Goal: Task Accomplishment & Management: Use online tool/utility

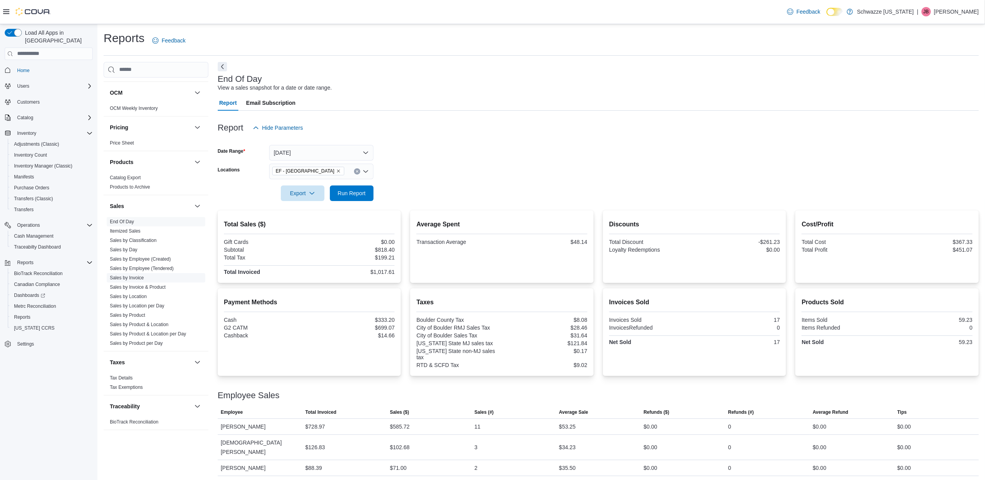
scroll to position [427, 0]
click at [359, 199] on span "Run Report" at bounding box center [352, 193] width 34 height 16
click at [351, 191] on span "Run Report" at bounding box center [352, 193] width 28 height 8
click at [351, 186] on span "Run Report" at bounding box center [352, 193] width 34 height 16
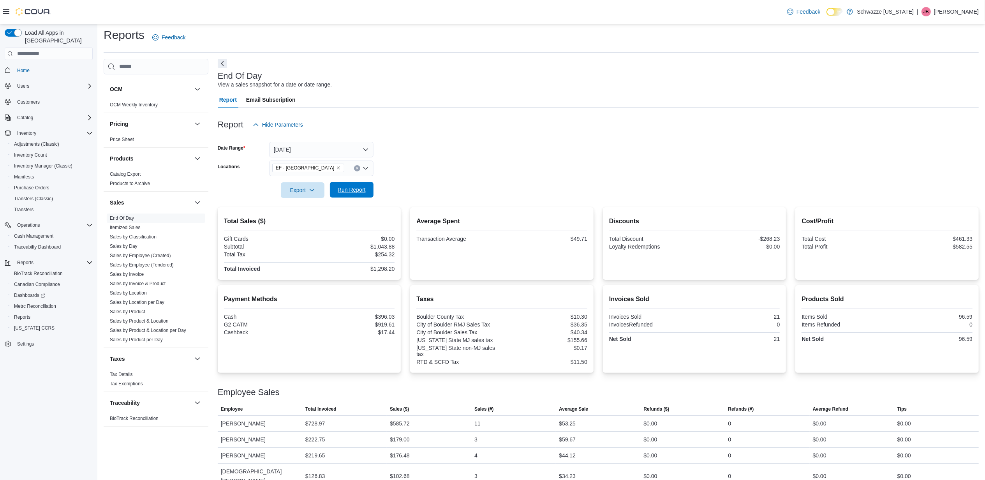
click at [355, 192] on span "Run Report" at bounding box center [352, 190] width 34 height 16
click at [348, 194] on span "Run Report" at bounding box center [352, 190] width 34 height 16
click at [351, 187] on span "Run Report" at bounding box center [352, 190] width 28 height 8
click at [360, 196] on span "Run Report" at bounding box center [352, 190] width 34 height 16
click at [365, 191] on span "Run Report" at bounding box center [352, 190] width 28 height 8
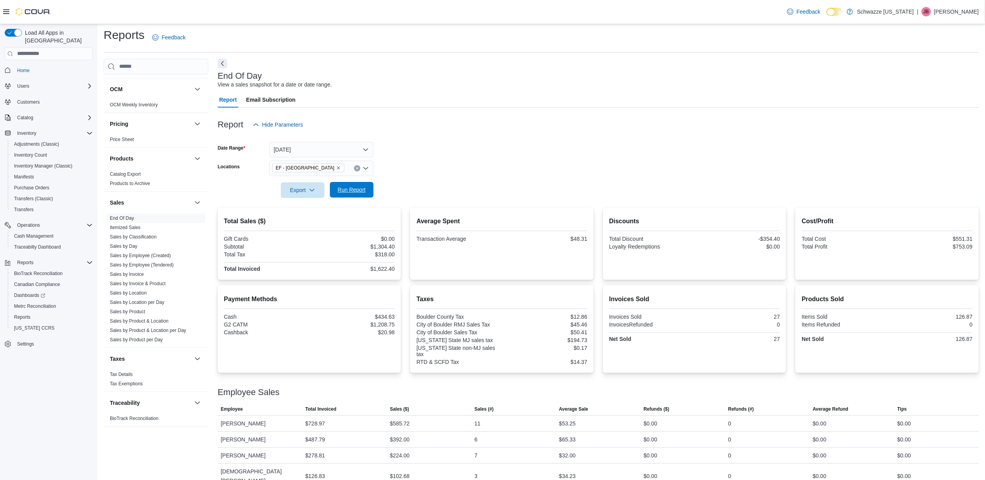
click at [356, 192] on span "Run Report" at bounding box center [352, 190] width 28 height 8
drag, startPoint x: 360, startPoint y: 192, endPoint x: 367, endPoint y: 190, distance: 6.4
click at [361, 191] on span "Run Report" at bounding box center [352, 190] width 28 height 8
click at [351, 187] on span "Run Report" at bounding box center [352, 190] width 28 height 8
click at [331, 150] on button "Today" at bounding box center [321, 150] width 104 height 16
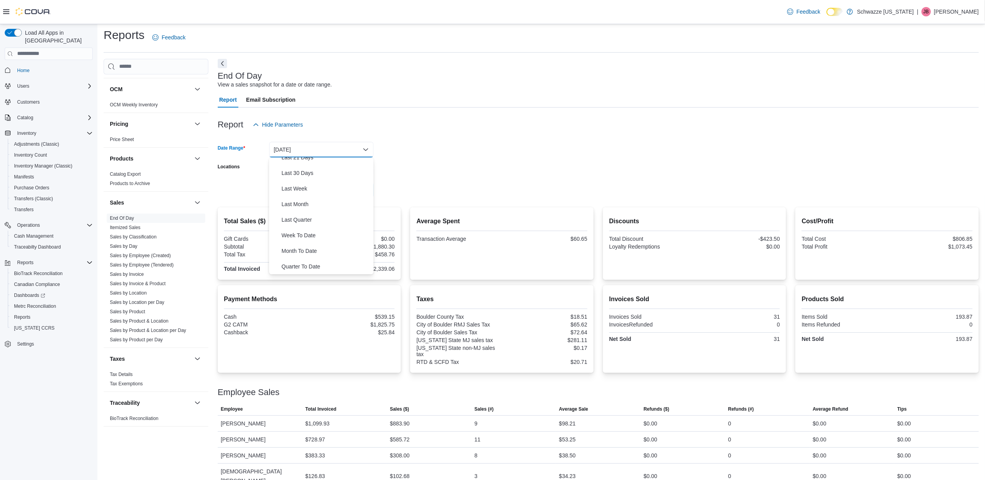
scroll to position [104, 0]
click at [306, 248] on span "Month To Date" at bounding box center [326, 248] width 89 height 9
click at [349, 191] on span "Run Report" at bounding box center [352, 190] width 28 height 8
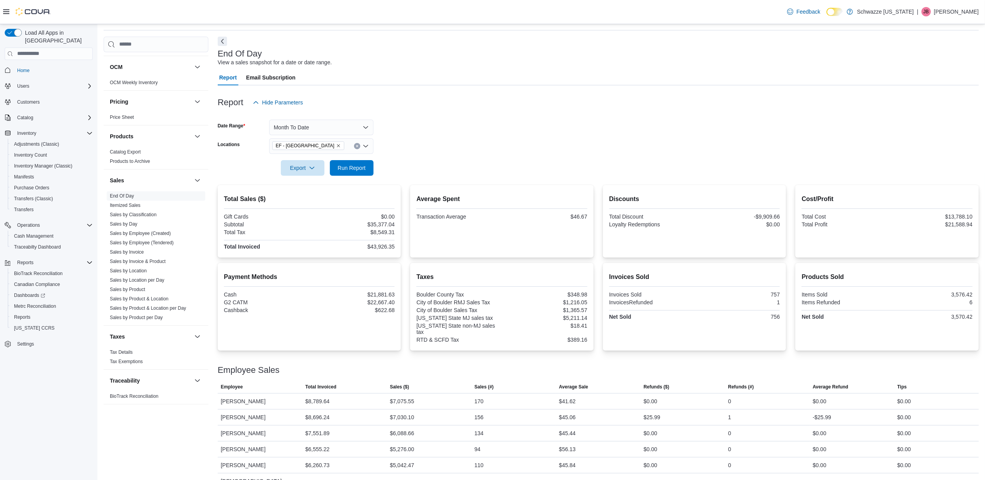
scroll to position [35, 0]
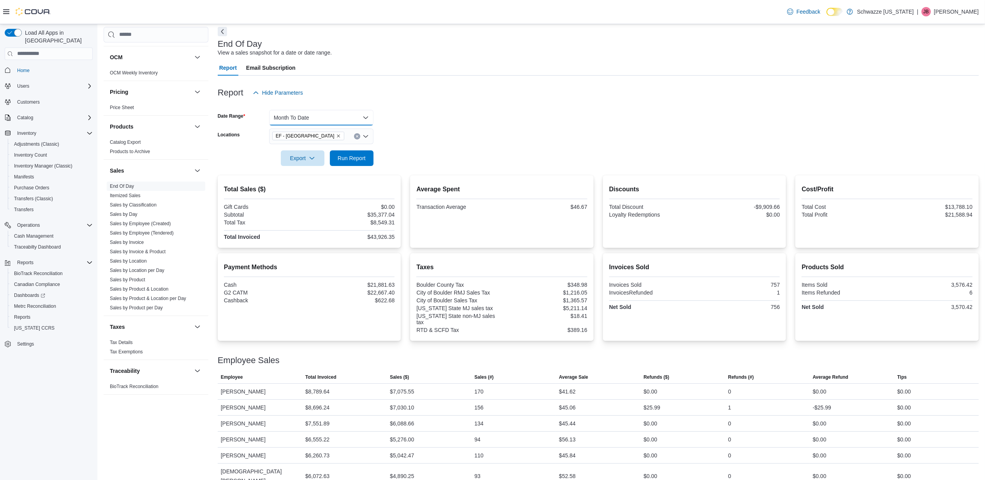
click at [340, 111] on button "Month To Date" at bounding box center [321, 118] width 104 height 16
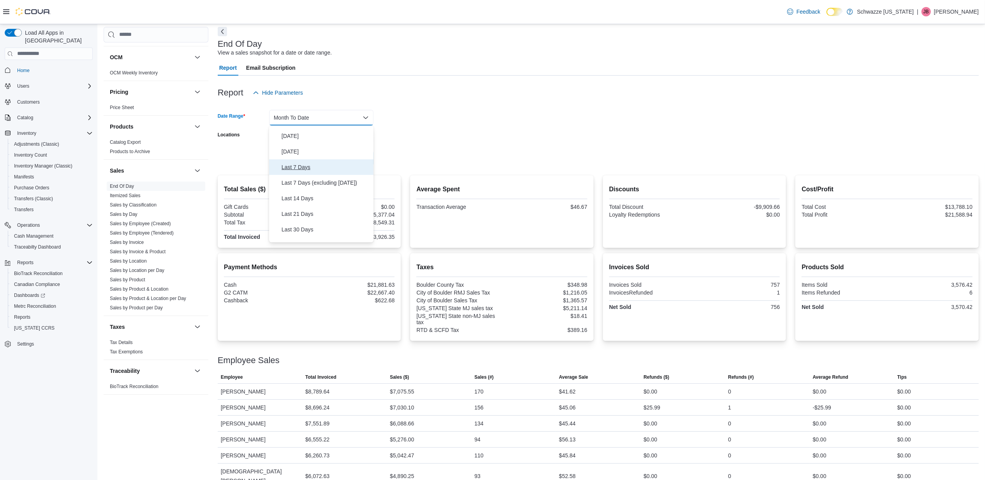
click at [293, 168] on span "Last 7 Days" at bounding box center [326, 166] width 89 height 9
click at [351, 162] on span "Run Report" at bounding box center [352, 158] width 34 height 16
click at [334, 116] on button "Last 7 Days" at bounding box center [321, 118] width 104 height 16
click at [307, 211] on span "Last 14 Days" at bounding box center [326, 210] width 89 height 9
click at [312, 117] on button "Last 14 Days" at bounding box center [321, 118] width 104 height 16
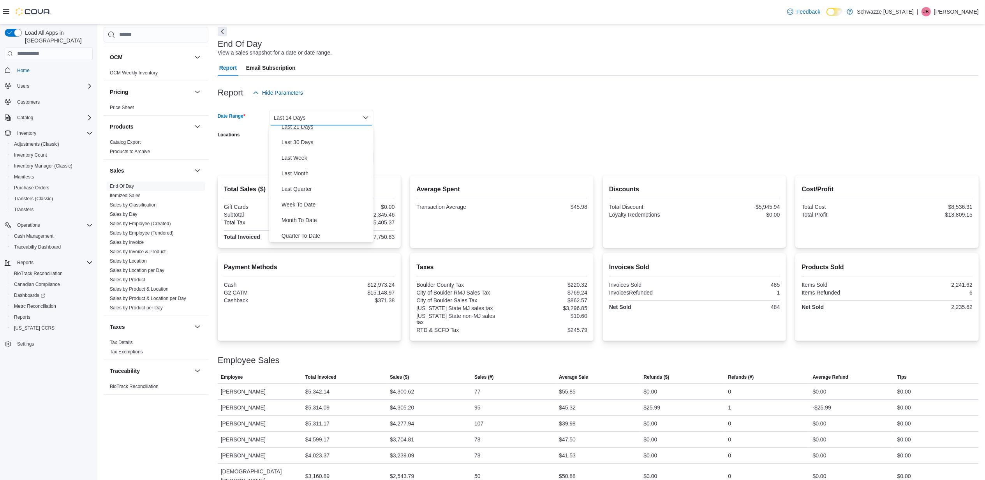
scroll to position [104, 0]
click at [304, 157] on span "Last Week" at bounding box center [326, 154] width 89 height 9
click at [349, 154] on span "Run Report" at bounding box center [352, 158] width 28 height 8
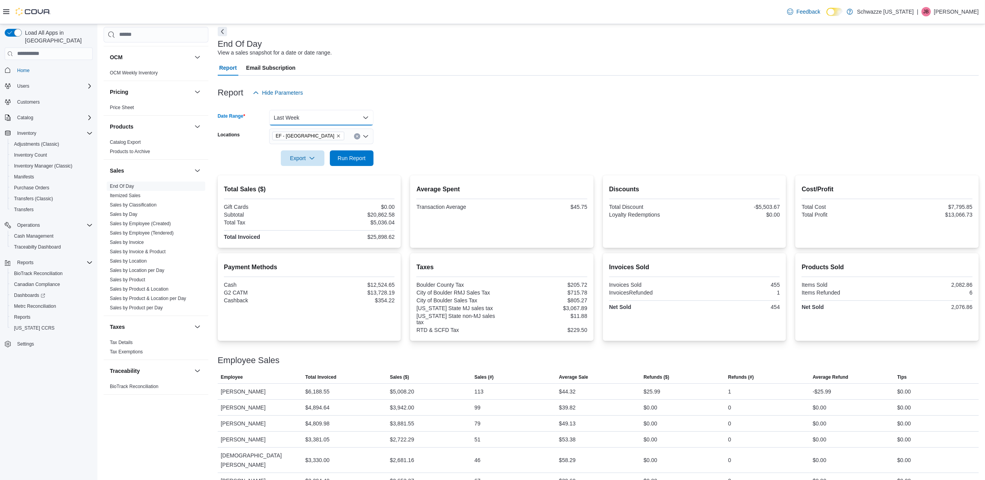
click at [347, 111] on button "Last Week" at bounding box center [321, 118] width 104 height 16
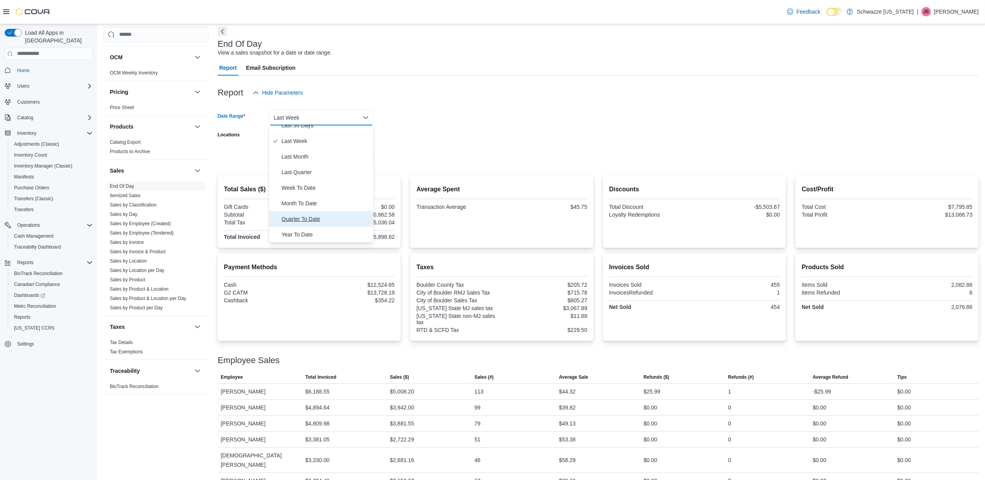
click at [301, 219] on span "Quarter To Date" at bounding box center [326, 218] width 89 height 9
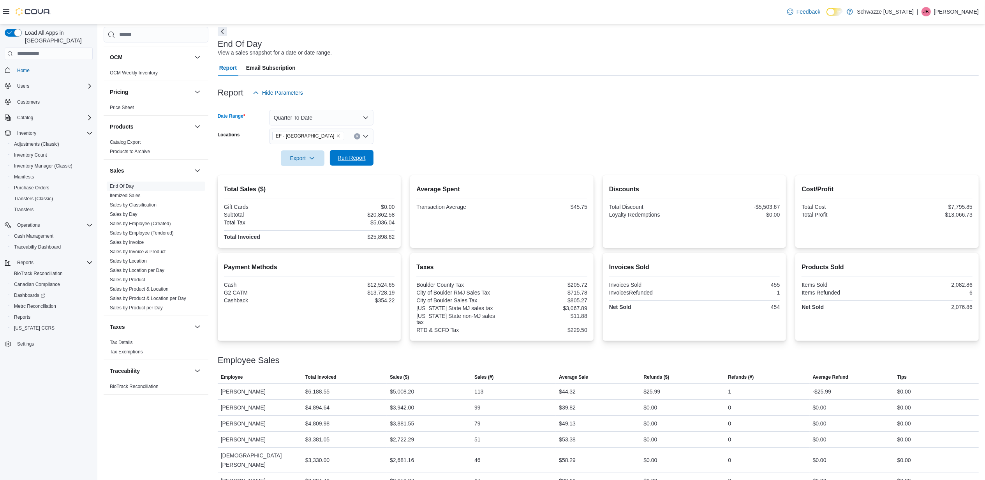
click at [353, 156] on span "Run Report" at bounding box center [352, 158] width 28 height 8
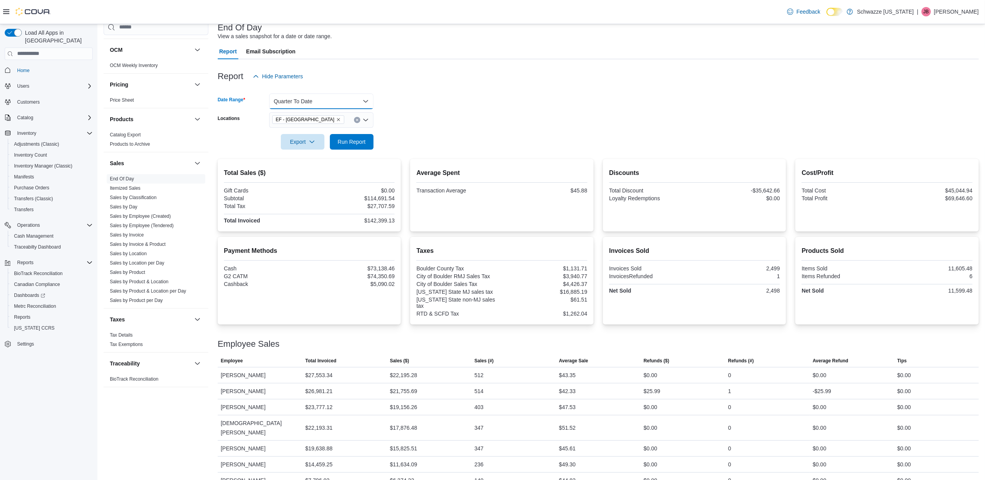
click at [288, 95] on button "Quarter To Date" at bounding box center [321, 102] width 104 height 16
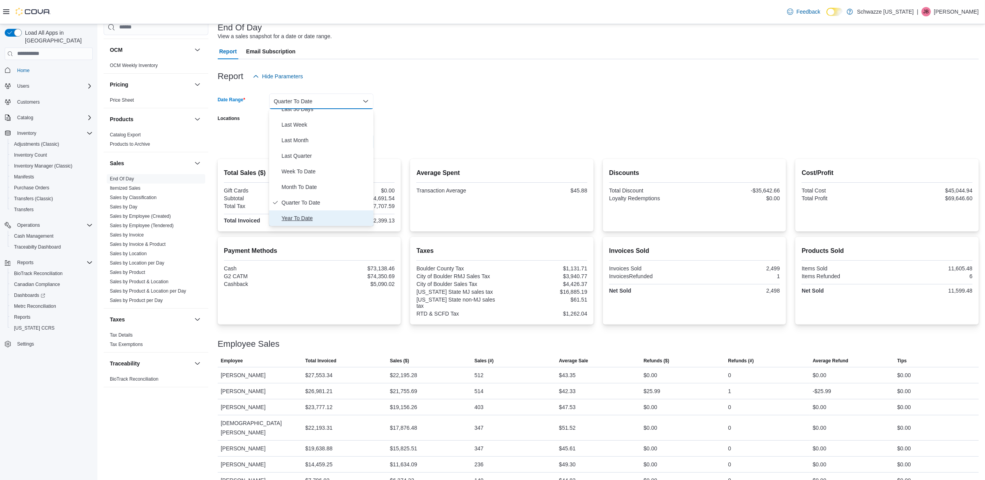
click at [302, 219] on span "Year To Date" at bounding box center [326, 217] width 89 height 9
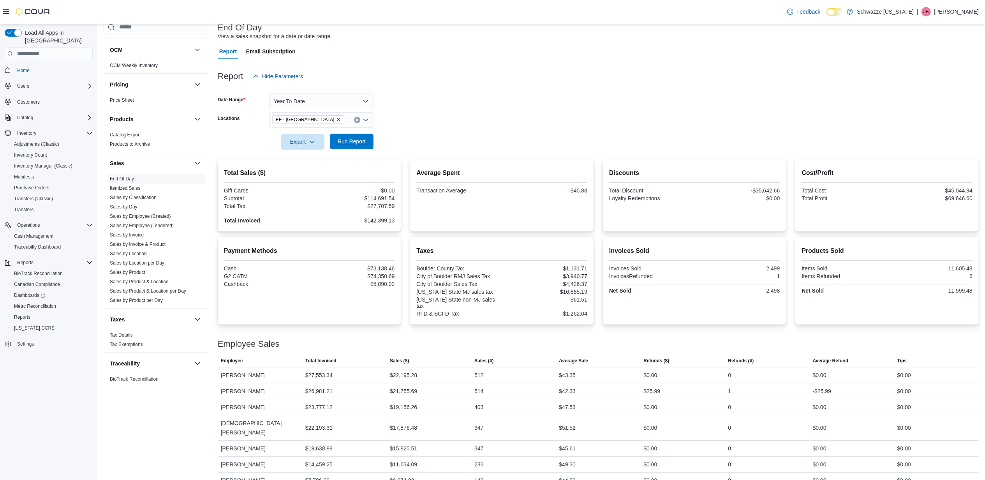
click at [355, 138] on span "Run Report" at bounding box center [352, 142] width 28 height 8
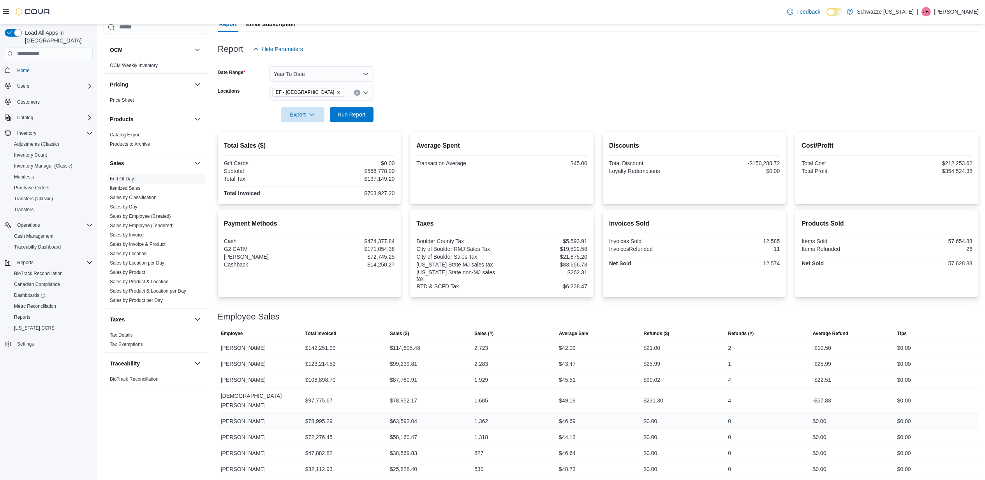
scroll to position [93, 0]
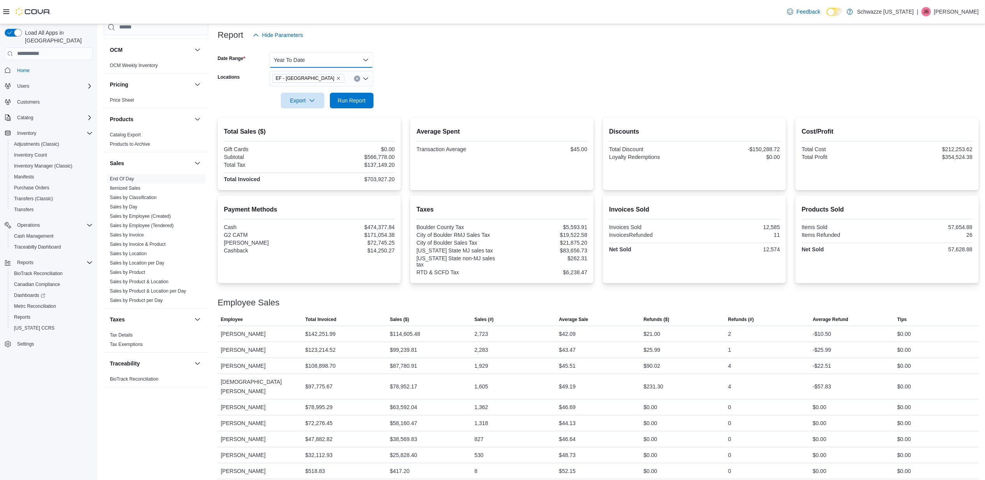
click at [337, 55] on button "Year To Date" at bounding box center [321, 60] width 104 height 16
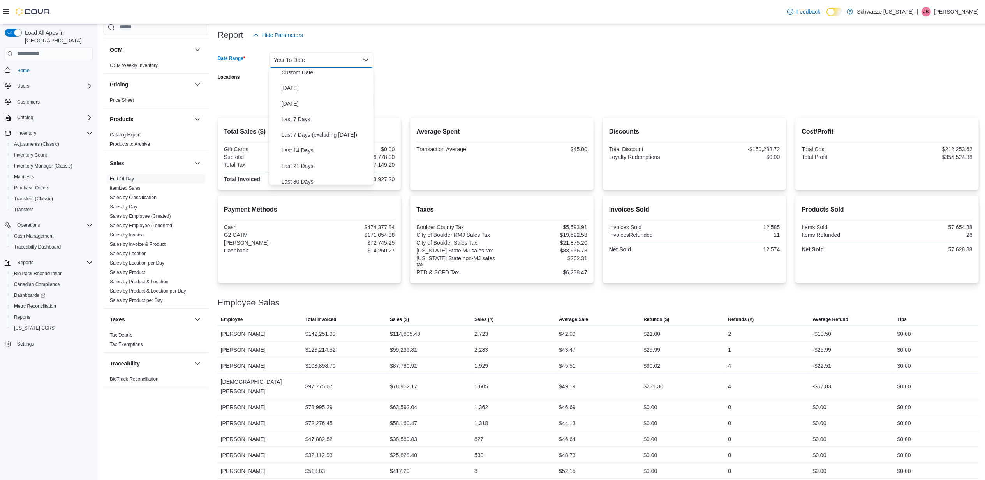
scroll to position [0, 0]
click at [295, 89] on span "Today" at bounding box center [326, 90] width 89 height 9
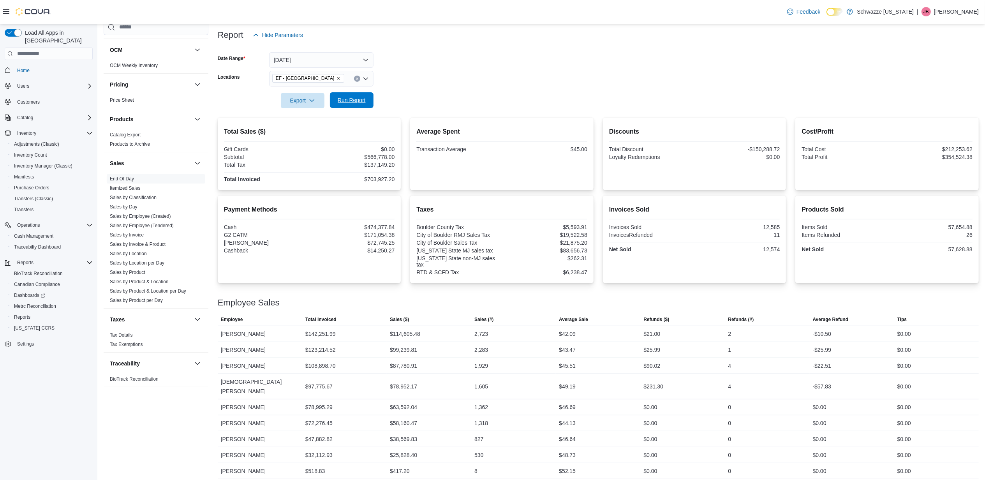
click at [345, 96] on span "Run Report" at bounding box center [352, 100] width 28 height 8
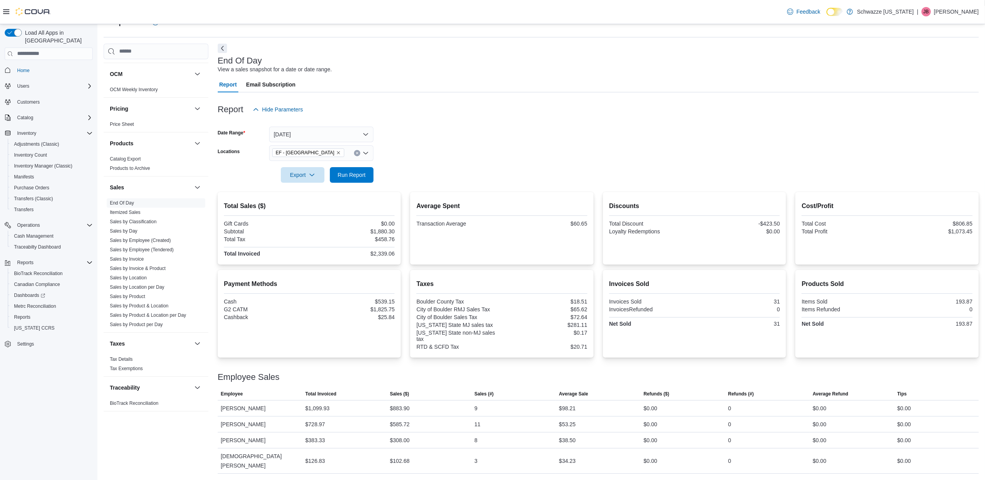
scroll to position [3, 0]
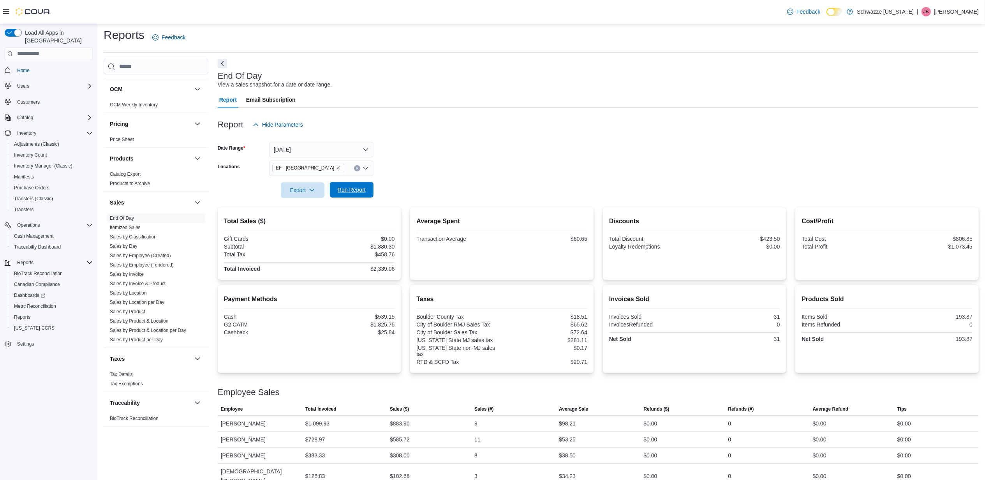
click at [362, 194] on span "Run Report" at bounding box center [352, 190] width 34 height 16
click at [363, 188] on span "Run Report" at bounding box center [352, 190] width 28 height 8
click at [359, 189] on span "Run Report" at bounding box center [352, 190] width 28 height 8
click at [344, 189] on span "Run Report" at bounding box center [352, 190] width 28 height 8
click at [532, 83] on div "End Of Day View a sales snapshot for a date or date range." at bounding box center [596, 80] width 757 height 18
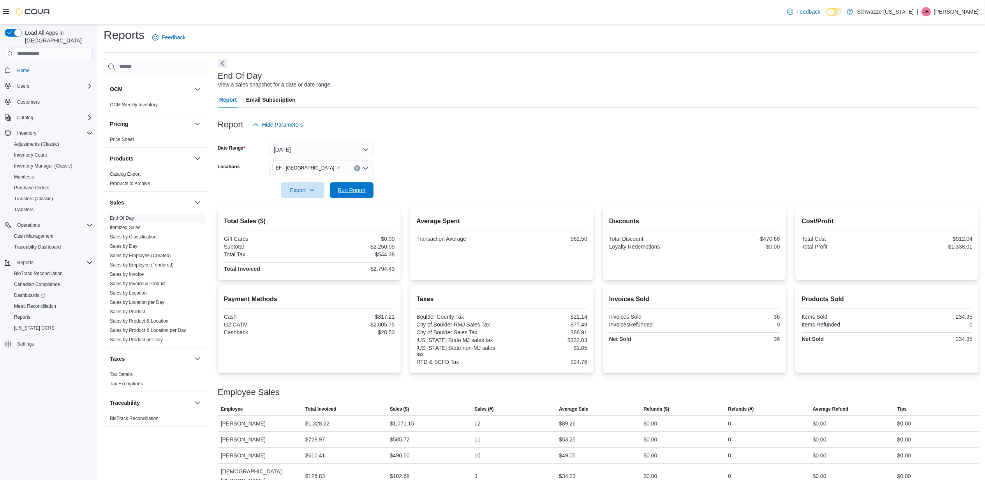
drag, startPoint x: 360, startPoint y: 189, endPoint x: 528, endPoint y: 189, distance: 167.1
click at [359, 189] on span "Run Report" at bounding box center [352, 190] width 28 height 8
click at [351, 147] on button "Today" at bounding box center [321, 150] width 104 height 16
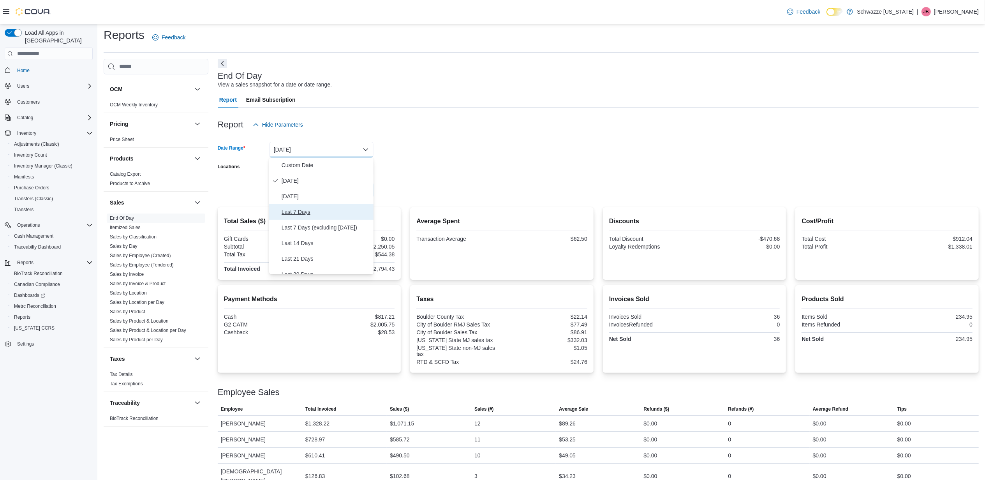
drag, startPoint x: 306, startPoint y: 214, endPoint x: 333, endPoint y: 208, distance: 27.2
click at [306, 213] on span "Last 7 Days" at bounding box center [326, 211] width 89 height 9
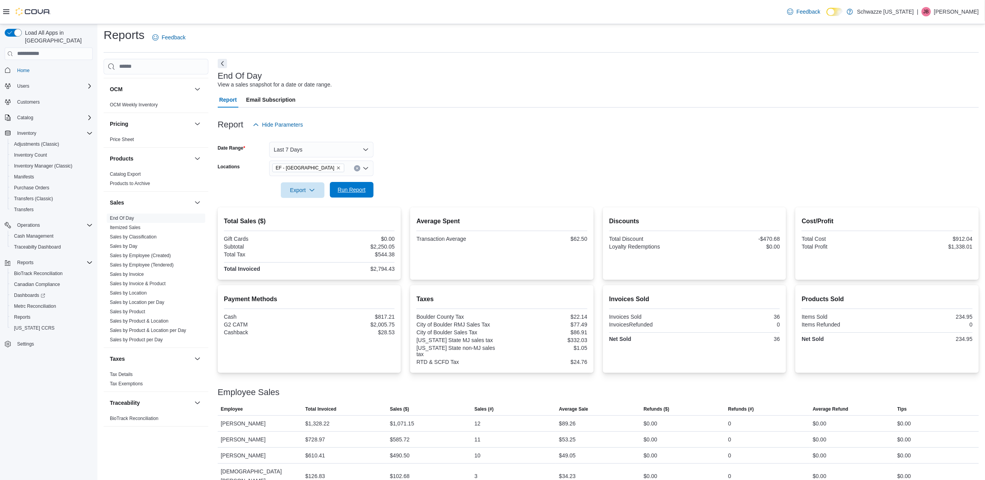
click at [354, 196] on span "Run Report" at bounding box center [352, 190] width 34 height 16
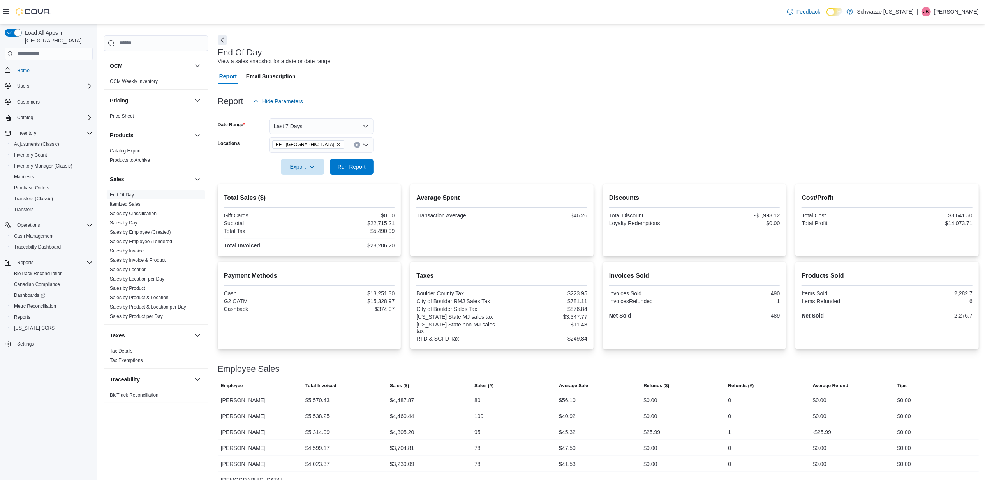
scroll to position [35, 0]
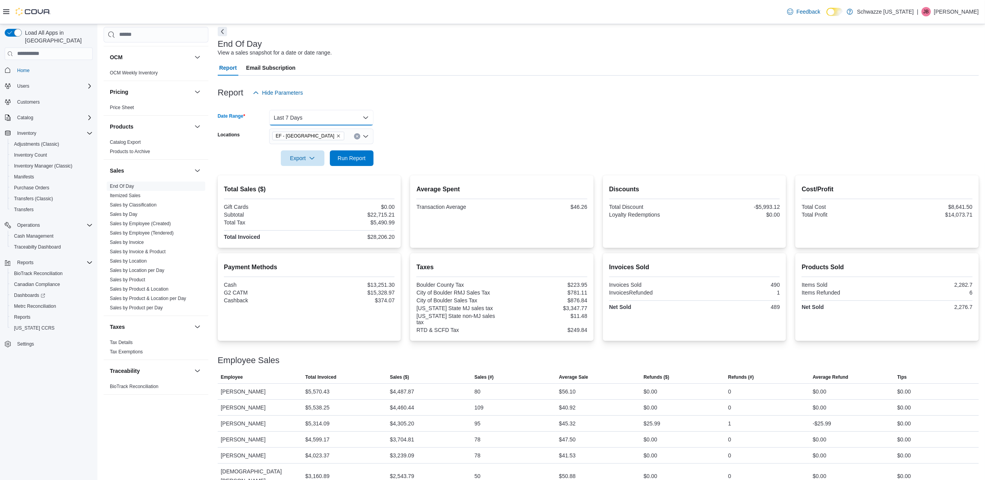
drag, startPoint x: 341, startPoint y: 115, endPoint x: 337, endPoint y: 117, distance: 4.6
click at [342, 115] on button "Last 7 Days" at bounding box center [321, 118] width 104 height 16
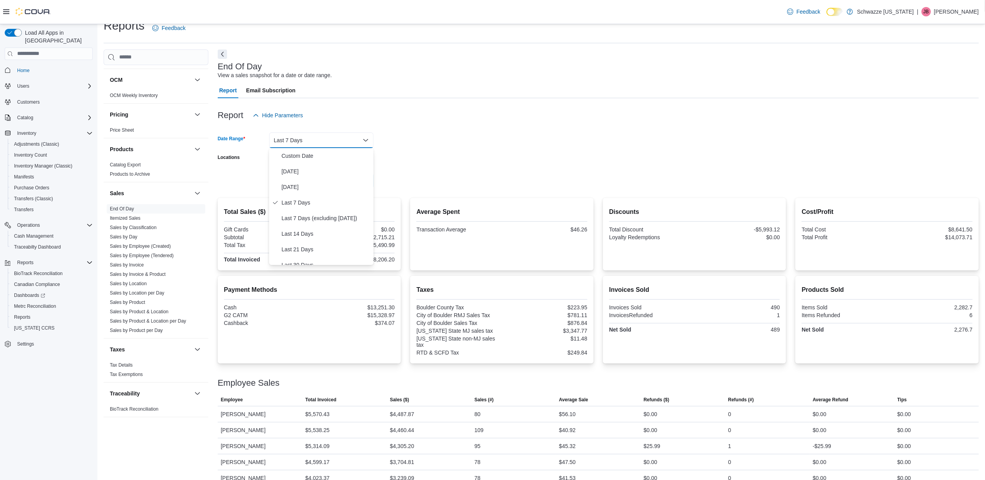
scroll to position [0, 0]
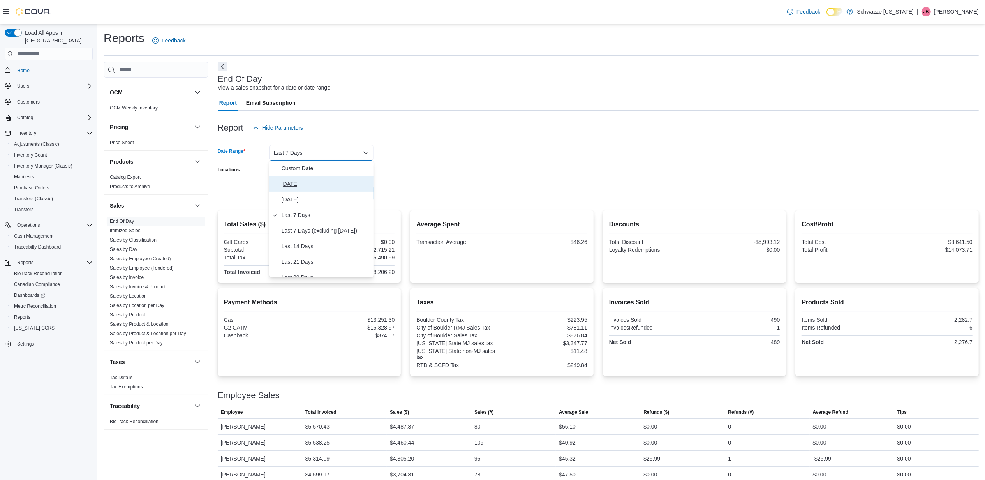
click at [293, 184] on span "Today" at bounding box center [326, 183] width 89 height 9
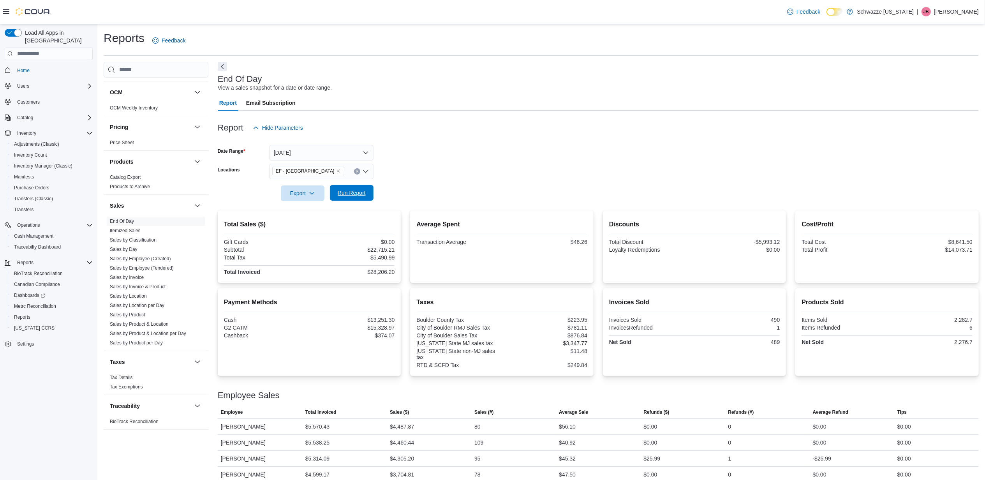
click at [348, 195] on span "Run Report" at bounding box center [352, 193] width 28 height 8
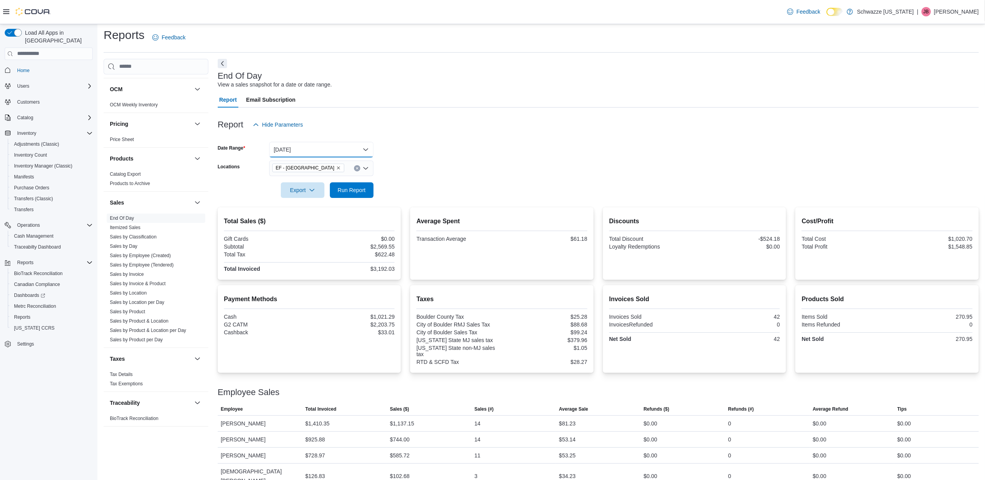
click at [331, 152] on button "Today" at bounding box center [321, 150] width 104 height 16
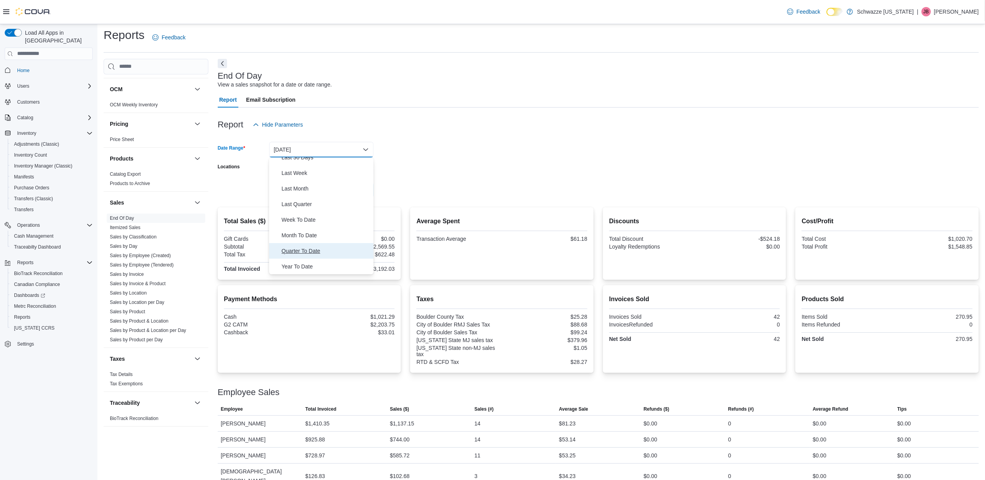
drag, startPoint x: 310, startPoint y: 249, endPoint x: 326, endPoint y: 249, distance: 15.6
click at [311, 249] on span "Quarter To Date" at bounding box center [326, 250] width 89 height 9
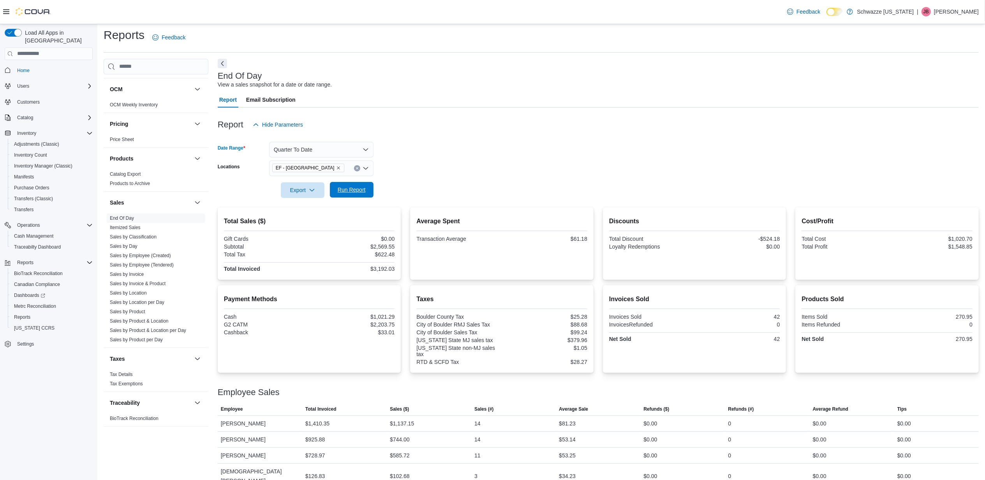
click at [364, 189] on span "Run Report" at bounding box center [352, 190] width 28 height 8
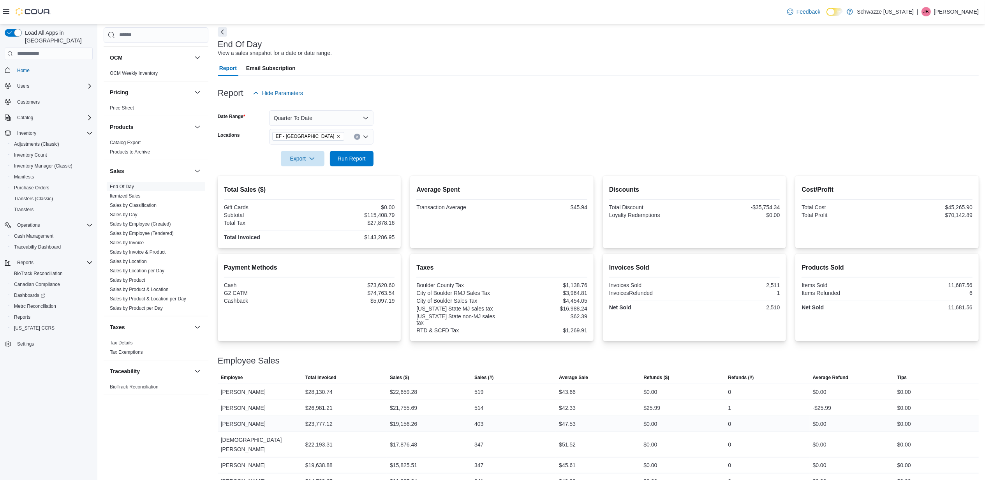
scroll to position [51, 0]
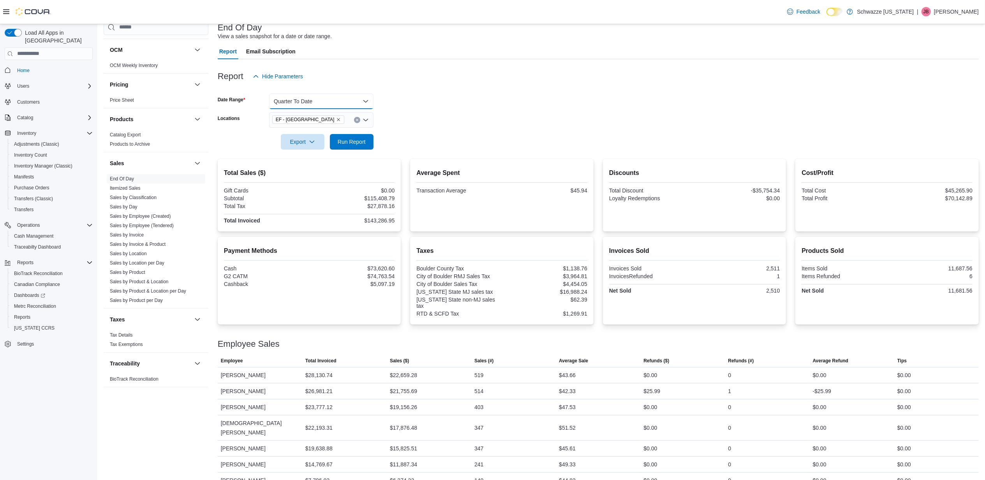
click at [328, 97] on button "Quarter To Date" at bounding box center [321, 102] width 104 height 16
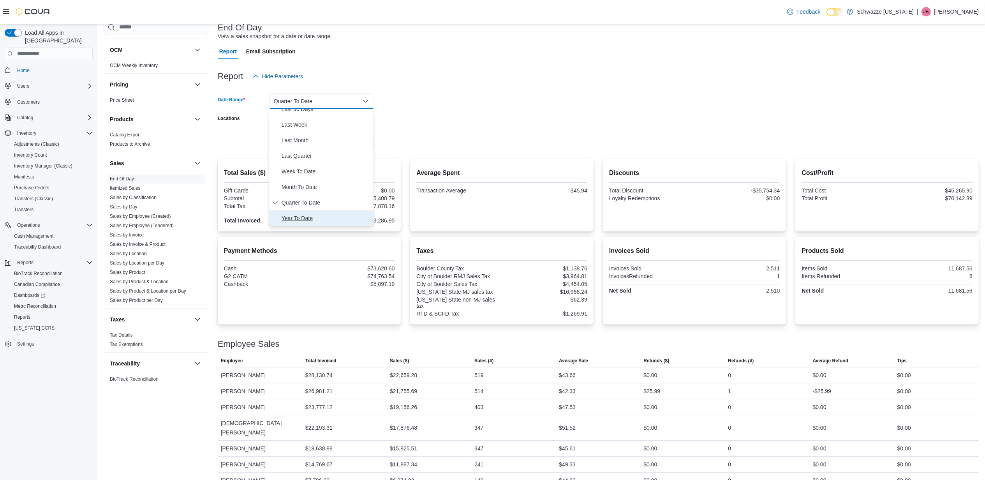
click at [305, 217] on span "Year To Date" at bounding box center [326, 217] width 89 height 9
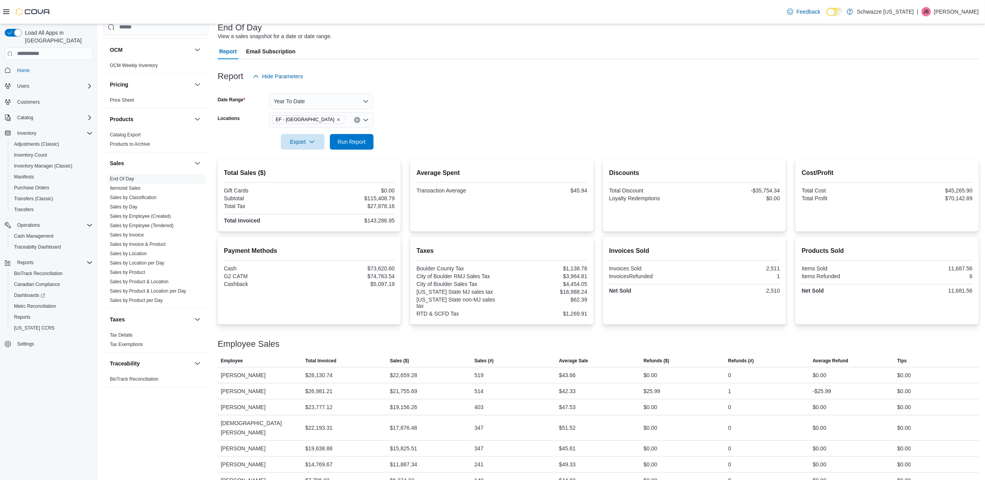
click at [357, 150] on div at bounding box center [598, 154] width 761 height 9
click at [362, 143] on span "Run Report" at bounding box center [352, 142] width 28 height 8
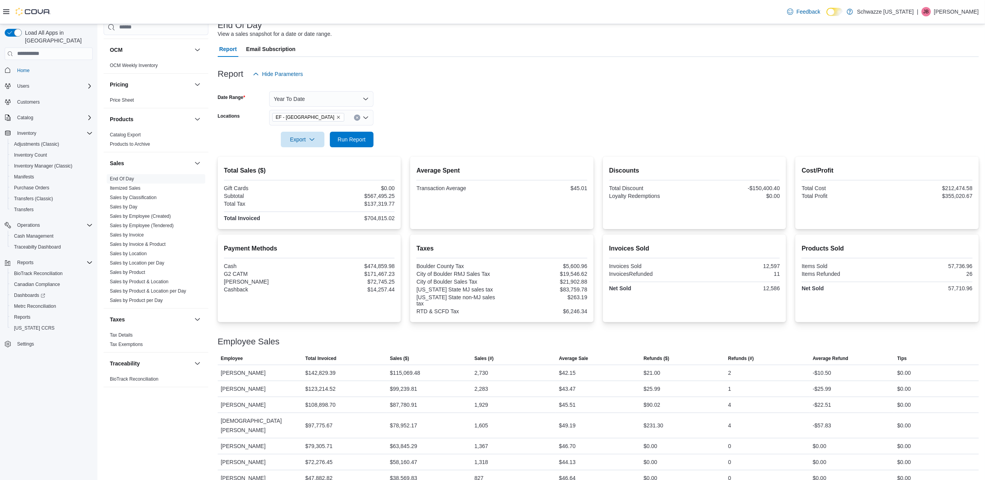
scroll to position [93, 0]
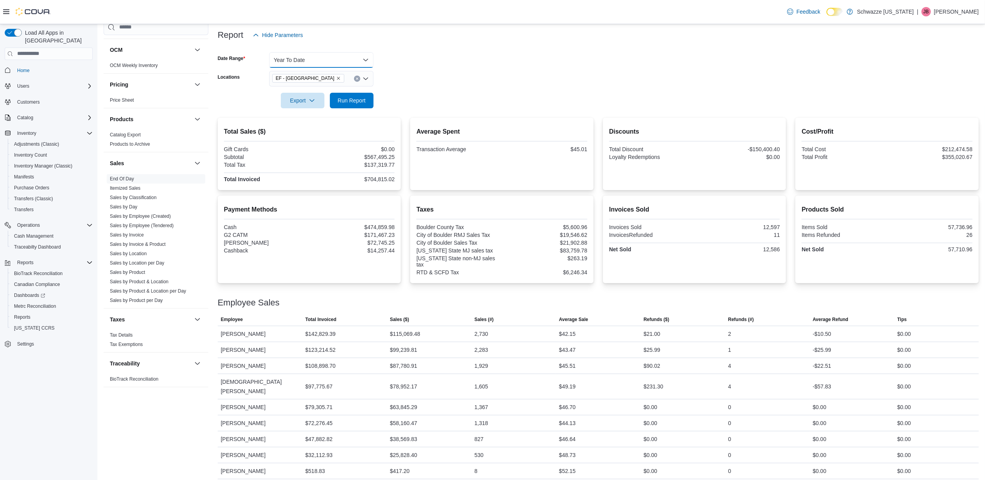
click at [345, 58] on button "Year To Date" at bounding box center [321, 60] width 104 height 16
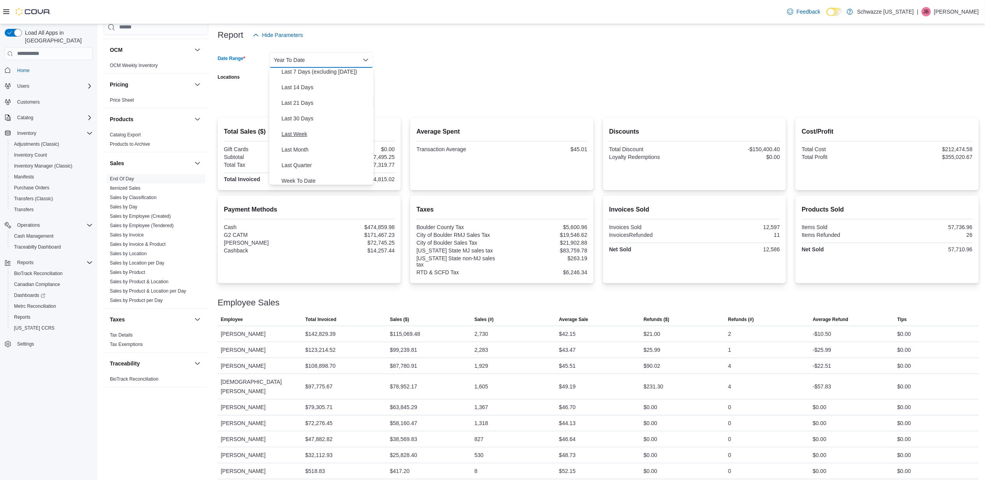
scroll to position [0, 0]
click at [290, 89] on span "Today" at bounding box center [326, 90] width 89 height 9
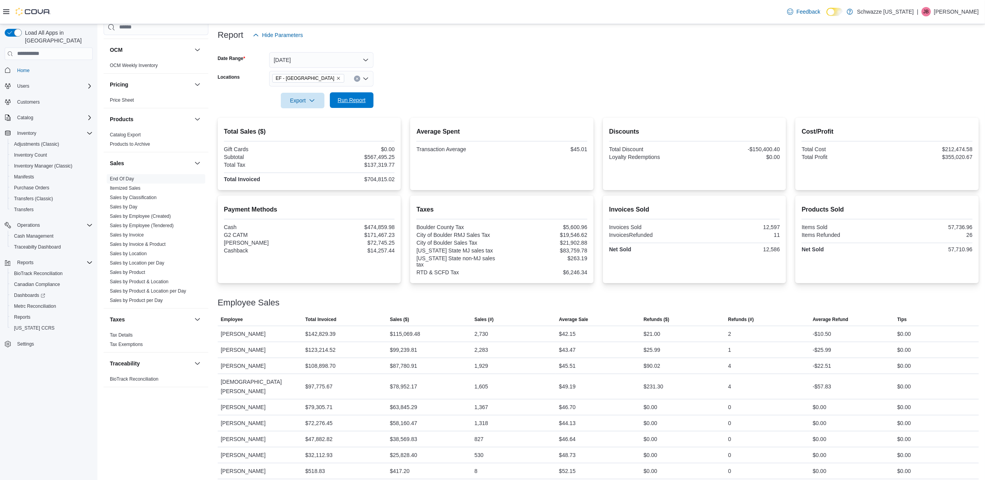
click at [349, 95] on span "Run Report" at bounding box center [352, 100] width 34 height 16
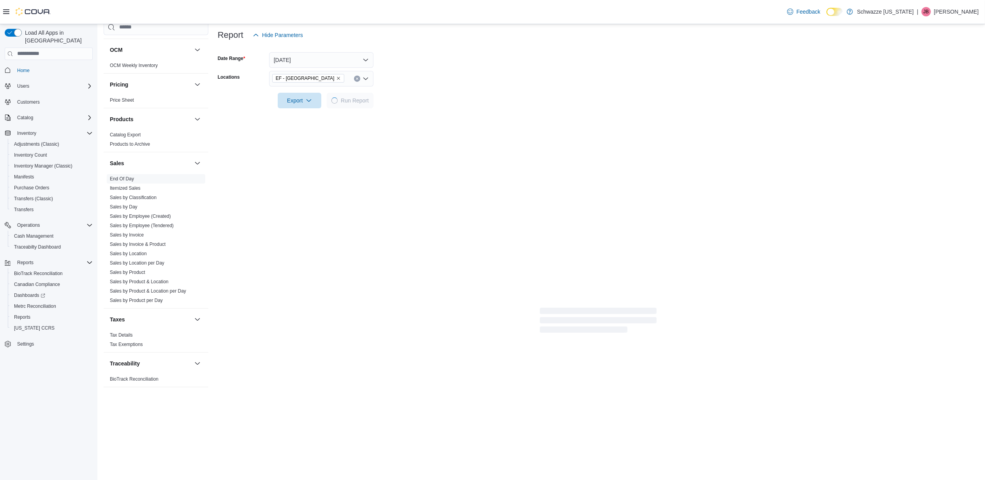
scroll to position [3, 0]
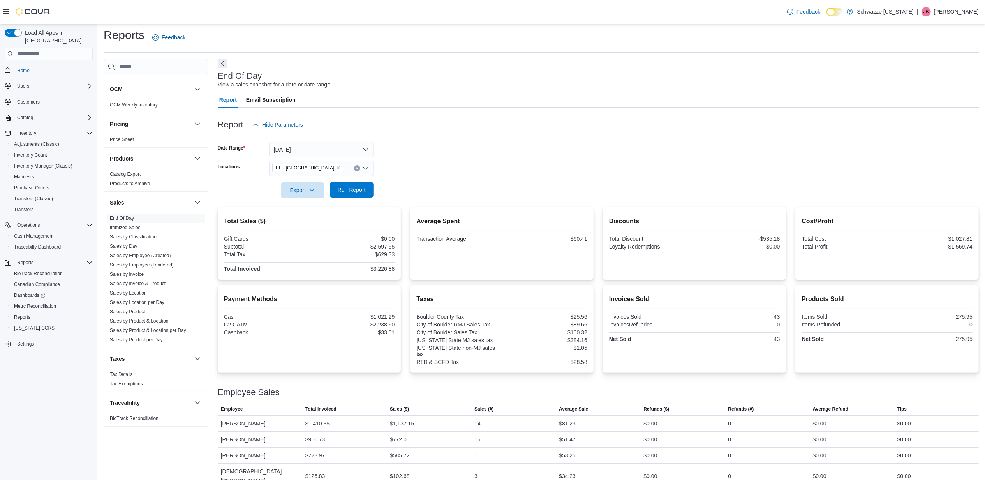
click at [343, 186] on span "Run Report" at bounding box center [352, 190] width 28 height 8
drag, startPoint x: 341, startPoint y: 188, endPoint x: 360, endPoint y: 185, distance: 18.8
click at [341, 188] on span "Run Report" at bounding box center [352, 190] width 28 height 8
click at [348, 186] on span "Run Report" at bounding box center [352, 190] width 28 height 8
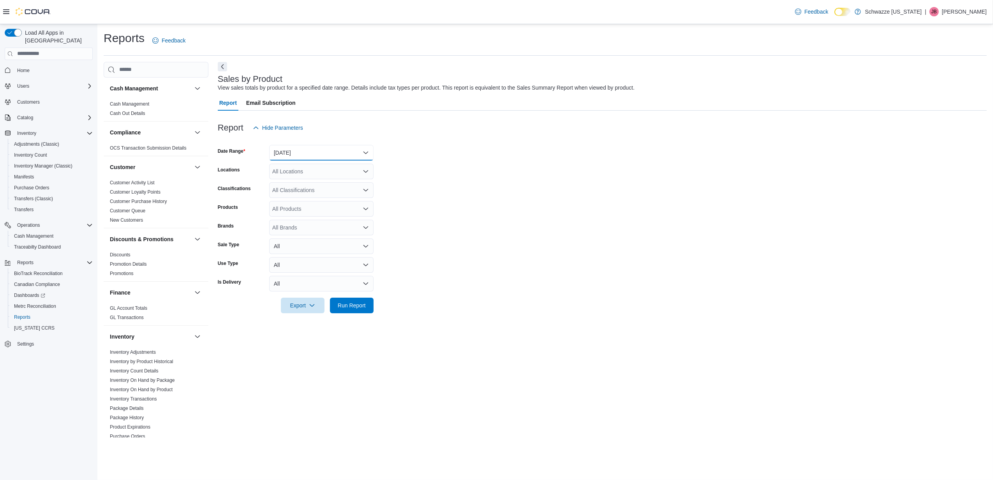
click at [309, 149] on button "Yesterday" at bounding box center [321, 153] width 104 height 16
click at [318, 169] on span "Custom Date" at bounding box center [326, 168] width 89 height 9
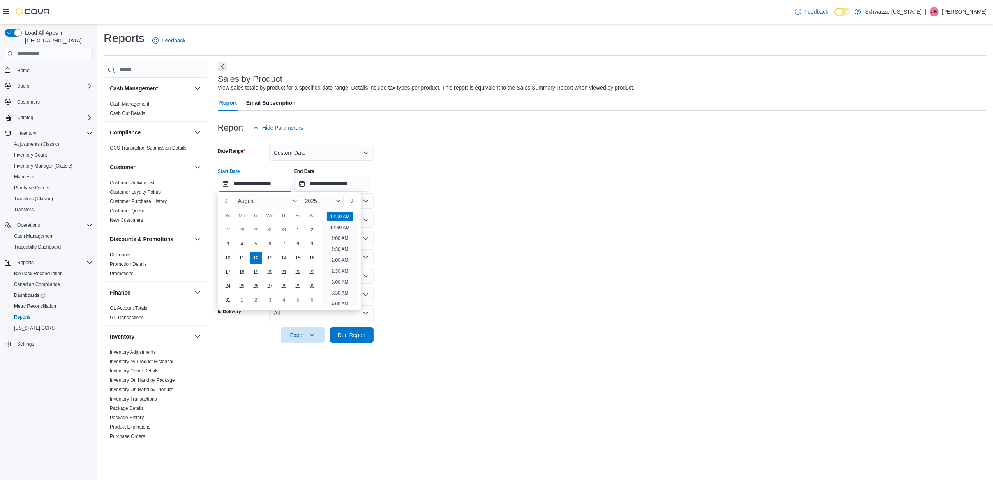
click at [256, 184] on input "**********" at bounding box center [255, 184] width 75 height 16
drag, startPoint x: 228, startPoint y: 248, endPoint x: 358, endPoint y: 199, distance: 138.4
click at [228, 246] on div "3" at bounding box center [228, 244] width 14 height 14
type input "**********"
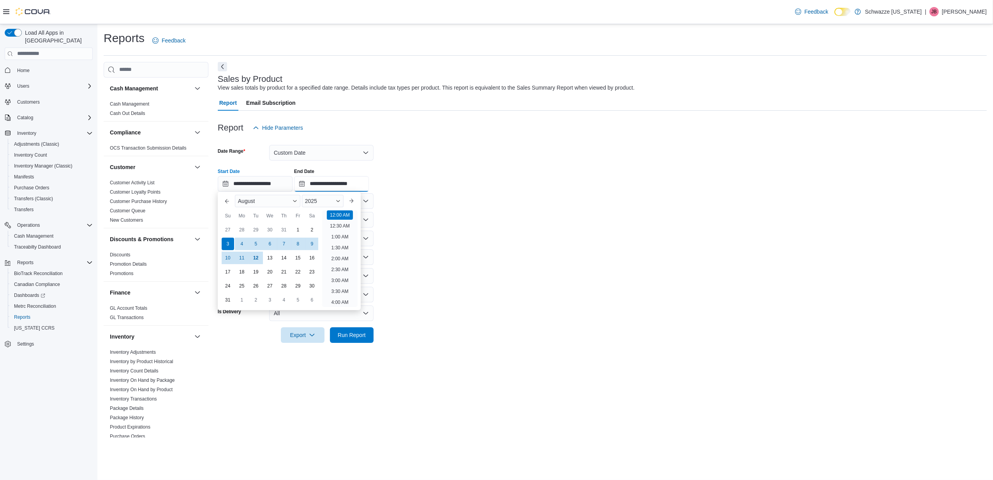
click at [355, 178] on input "**********" at bounding box center [331, 184] width 75 height 16
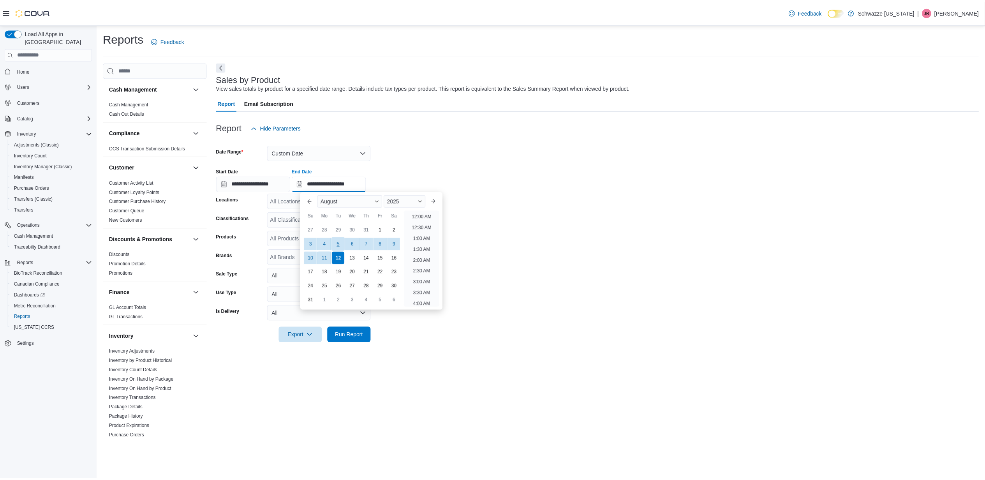
scroll to position [429, 0]
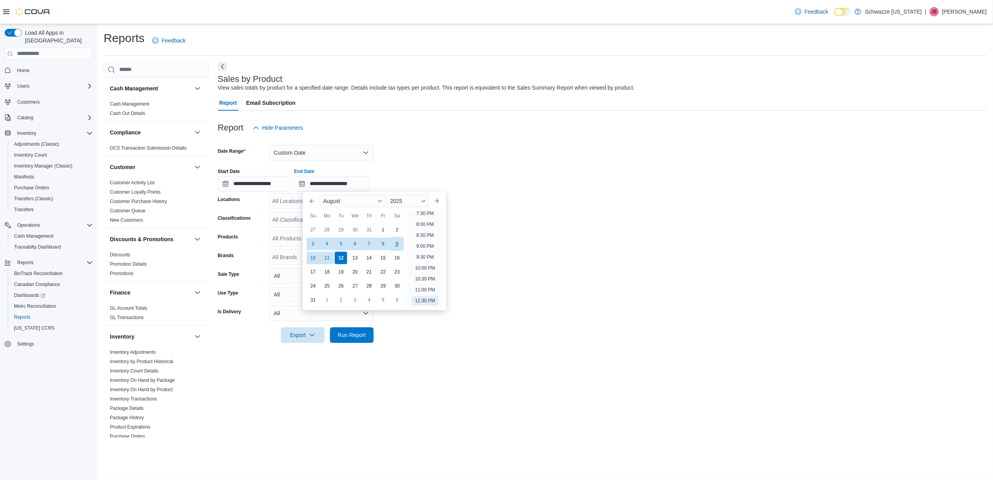
click at [397, 242] on div "9" at bounding box center [397, 244] width 14 height 14
type input "**********"
click at [592, 149] on form "**********" at bounding box center [602, 239] width 769 height 207
click at [295, 197] on div "All Locations" at bounding box center [321, 201] width 104 height 16
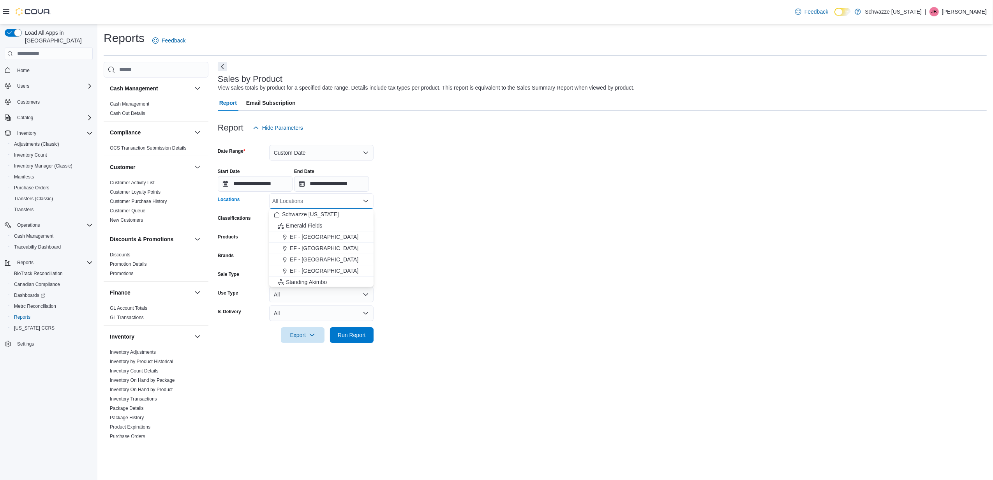
drag, startPoint x: 318, startPoint y: 258, endPoint x: 508, endPoint y: 259, distance: 189.7
click at [318, 259] on span "EF - South Boulder" at bounding box center [324, 260] width 69 height 8
drag, startPoint x: 549, startPoint y: 258, endPoint x: 343, endPoint y: 271, distance: 206.5
click at [548, 258] on form "**********" at bounding box center [602, 239] width 769 height 207
click at [350, 339] on span "Run Report" at bounding box center [352, 335] width 34 height 16
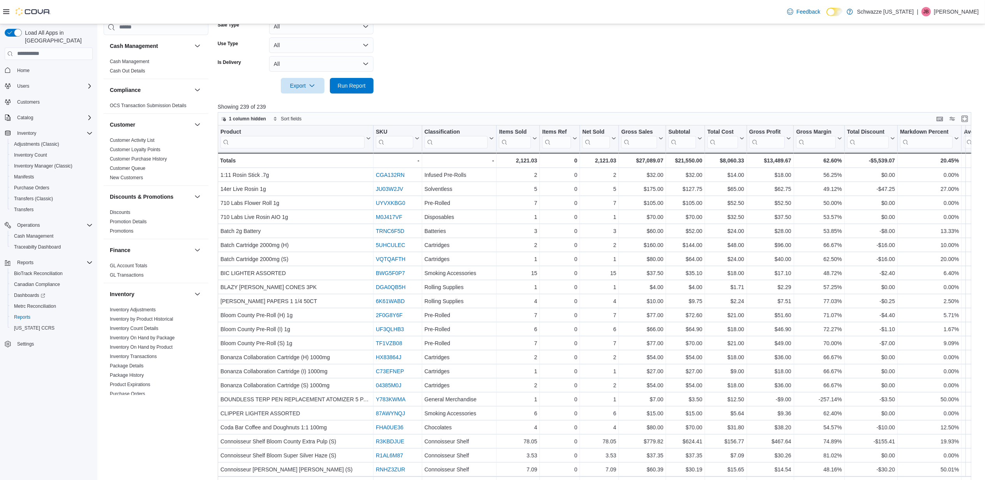
scroll to position [259, 0]
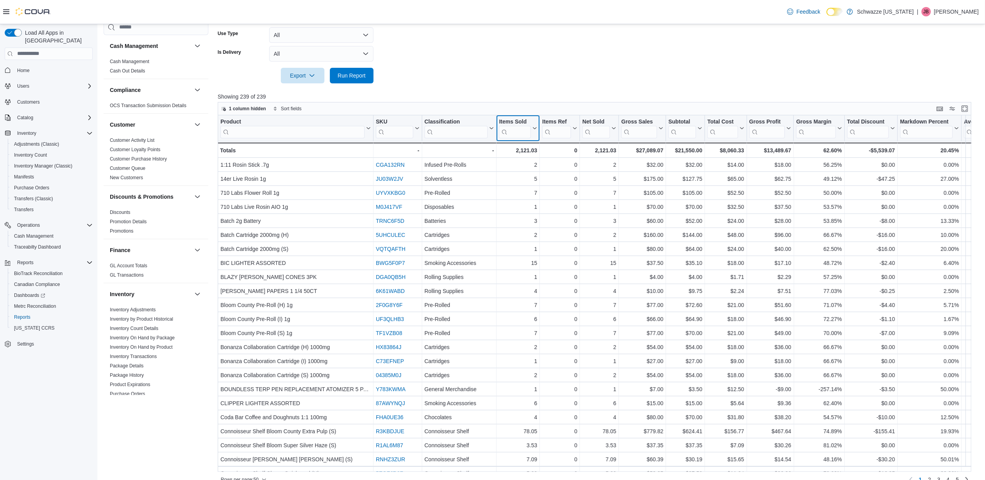
click at [534, 129] on icon at bounding box center [534, 128] width 6 height 5
click at [531, 163] on button "Sort High-Low" at bounding box center [518, 167] width 47 height 9
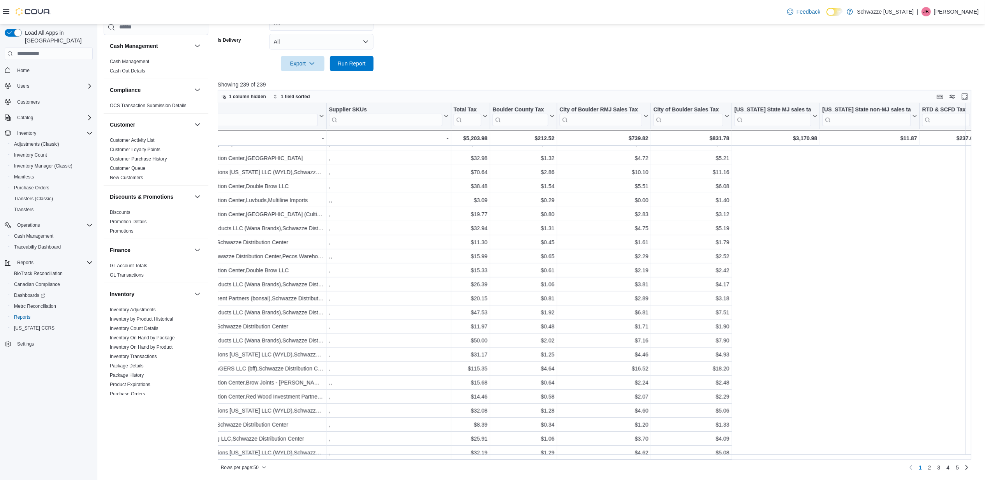
scroll to position [393, 0]
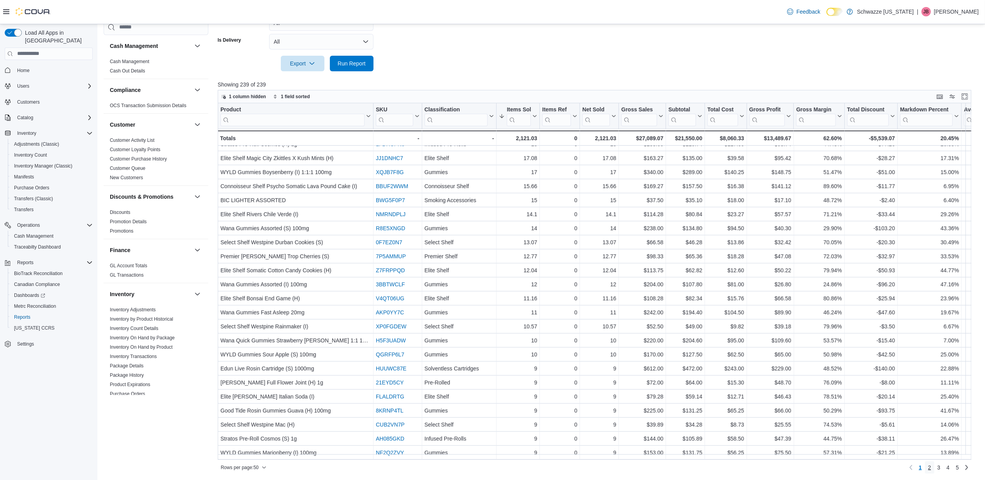
click at [932, 466] on span "2" at bounding box center [929, 468] width 3 height 8
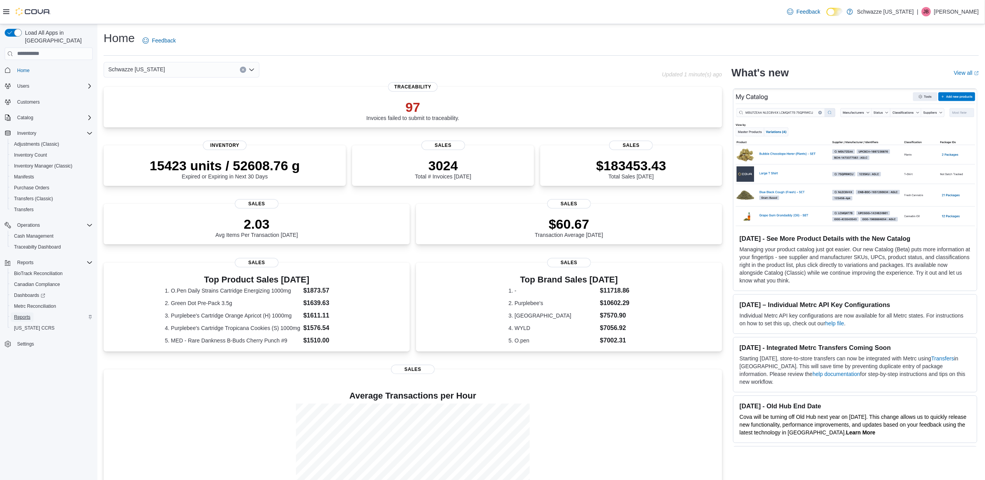
drag, startPoint x: 21, startPoint y: 309, endPoint x: 26, endPoint y: 306, distance: 5.8
click at [21, 314] on span "Reports" at bounding box center [22, 317] width 16 height 6
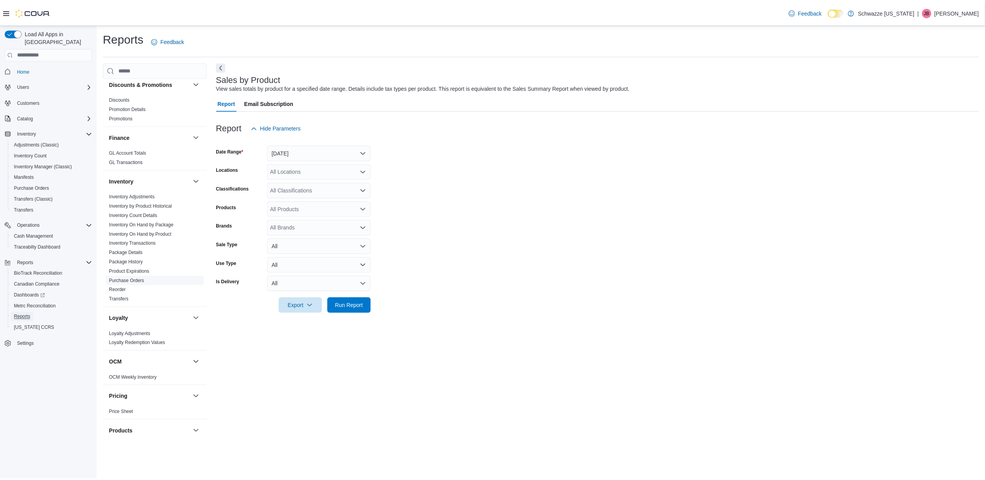
scroll to position [363, 0]
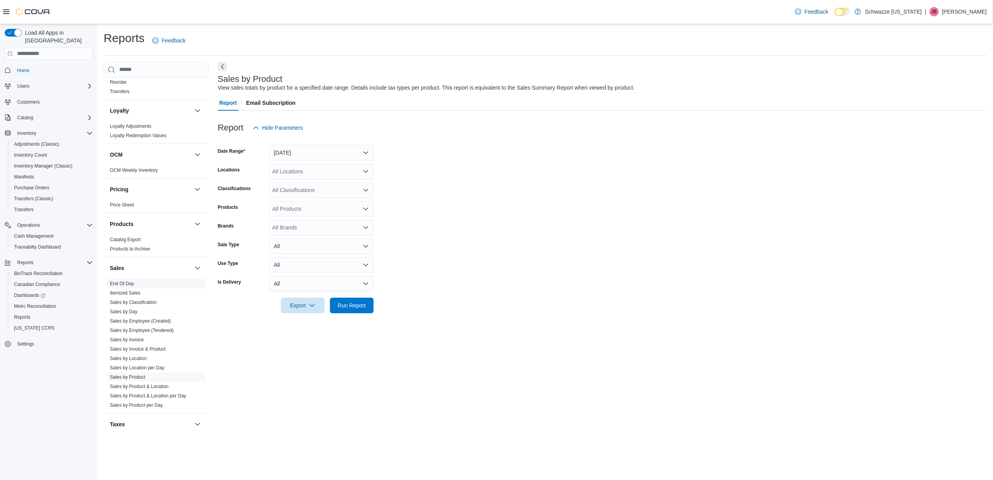
click at [131, 284] on link "End Of Day" at bounding box center [122, 283] width 24 height 5
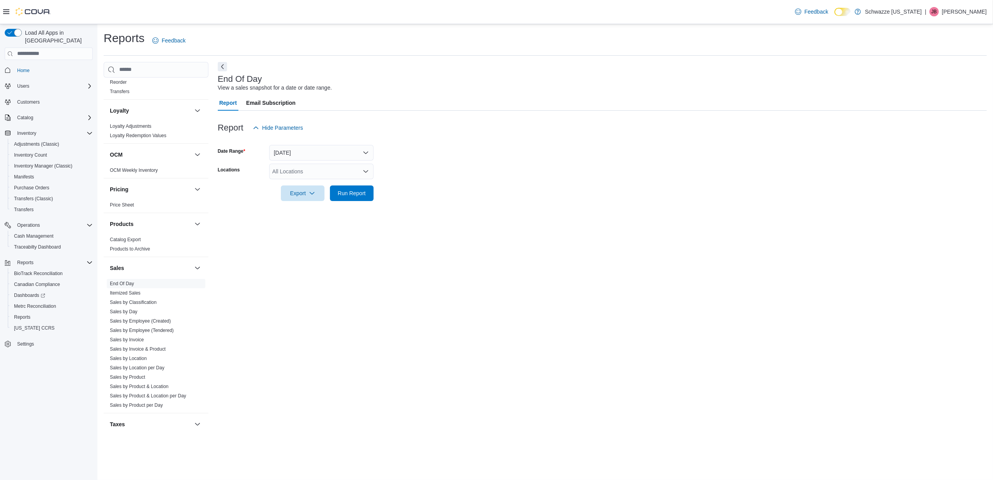
click at [296, 173] on div "All Locations" at bounding box center [321, 172] width 104 height 16
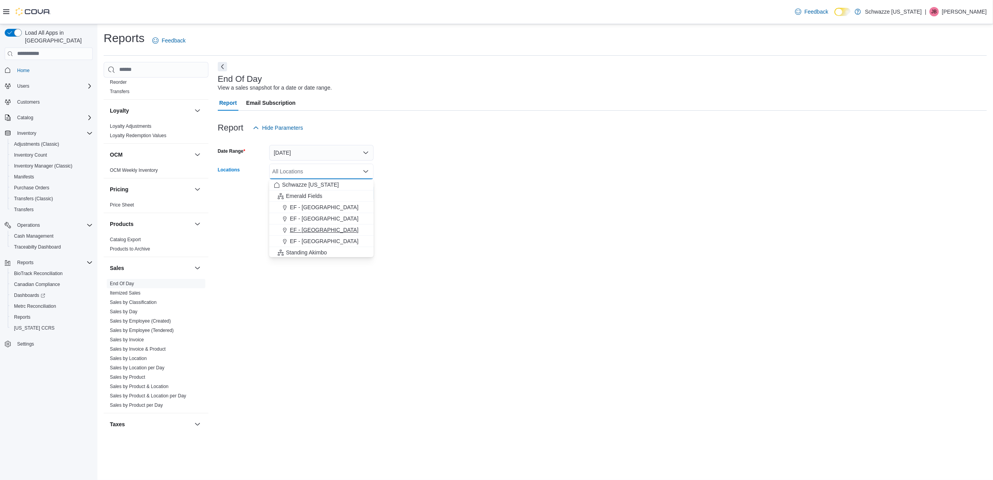
click at [302, 228] on span "EF - South Boulder" at bounding box center [324, 230] width 69 height 8
click at [462, 230] on div "End Of Day View a sales snapshot for a date or date range. Report Email Subscri…" at bounding box center [602, 250] width 769 height 376
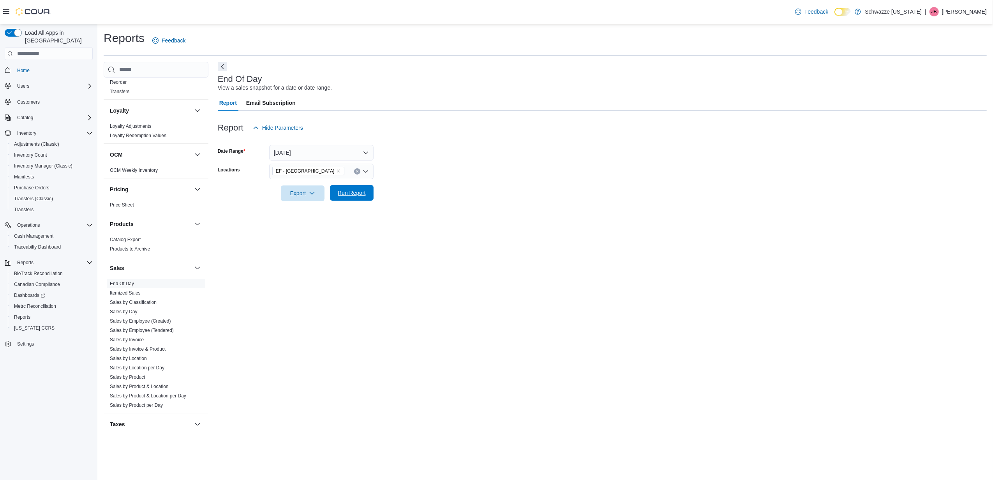
click at [362, 194] on span "Run Report" at bounding box center [352, 193] width 28 height 8
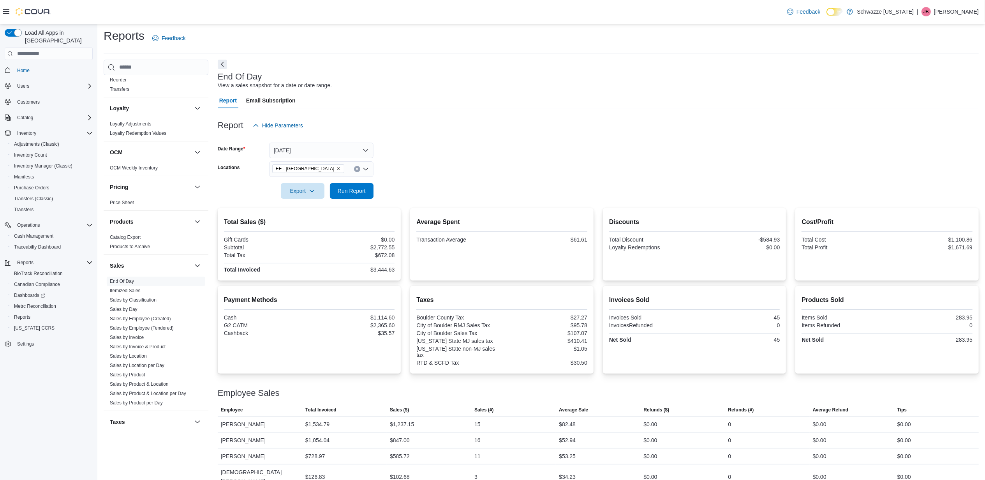
scroll to position [3, 0]
click at [357, 191] on span "Run Report" at bounding box center [352, 190] width 28 height 8
click at [356, 189] on span "Run Report" at bounding box center [352, 190] width 28 height 8
drag, startPoint x: 349, startPoint y: 185, endPoint x: 353, endPoint y: 181, distance: 5.0
click at [349, 183] on span "Run Report" at bounding box center [352, 190] width 34 height 16
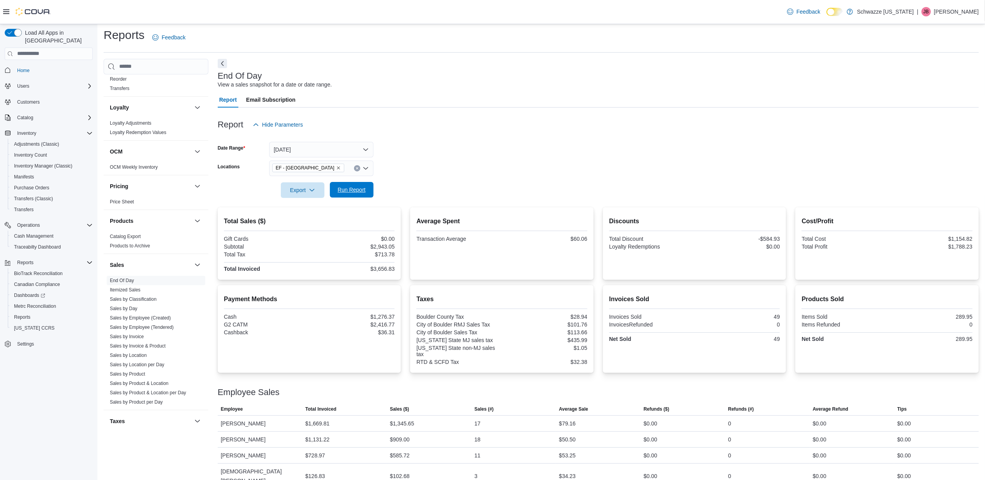
drag, startPoint x: 360, startPoint y: 189, endPoint x: 364, endPoint y: 188, distance: 4.0
click at [360, 189] on span "Run Report" at bounding box center [352, 190] width 28 height 8
click at [358, 193] on span "Run Report" at bounding box center [352, 190] width 28 height 8
click at [365, 192] on span "Run Report" at bounding box center [352, 190] width 28 height 8
click at [339, 146] on button "Today" at bounding box center [321, 150] width 104 height 16
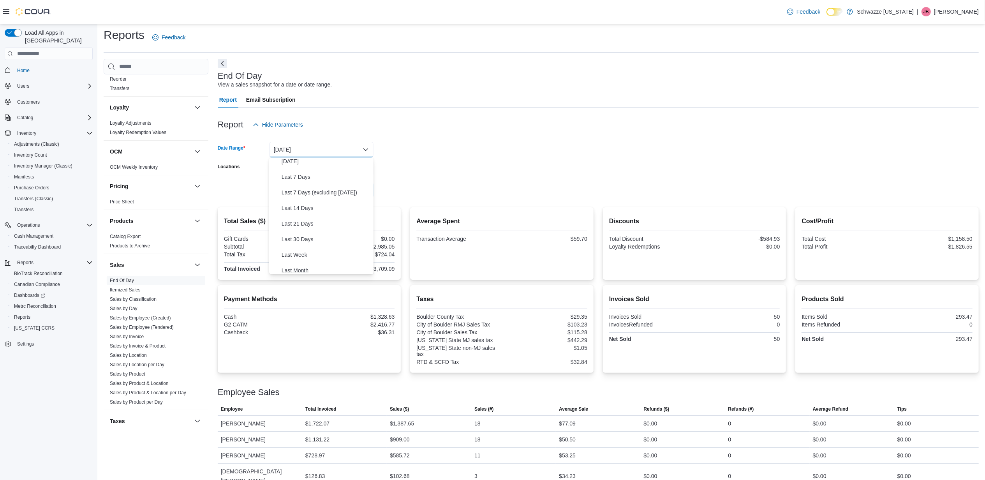
scroll to position [52, 0]
click at [305, 254] on span "Last Month" at bounding box center [326, 253] width 89 height 9
click at [361, 184] on span "Run Report" at bounding box center [352, 190] width 34 height 16
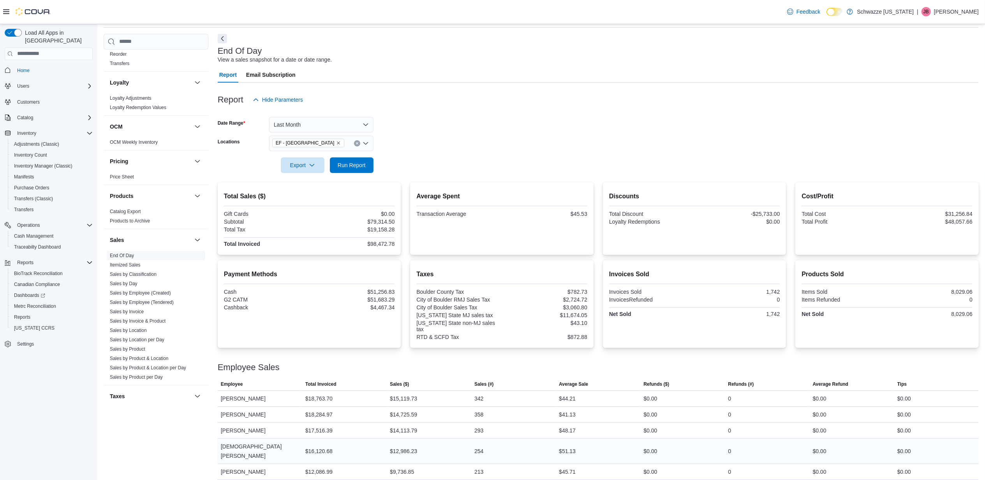
scroll to position [51, 0]
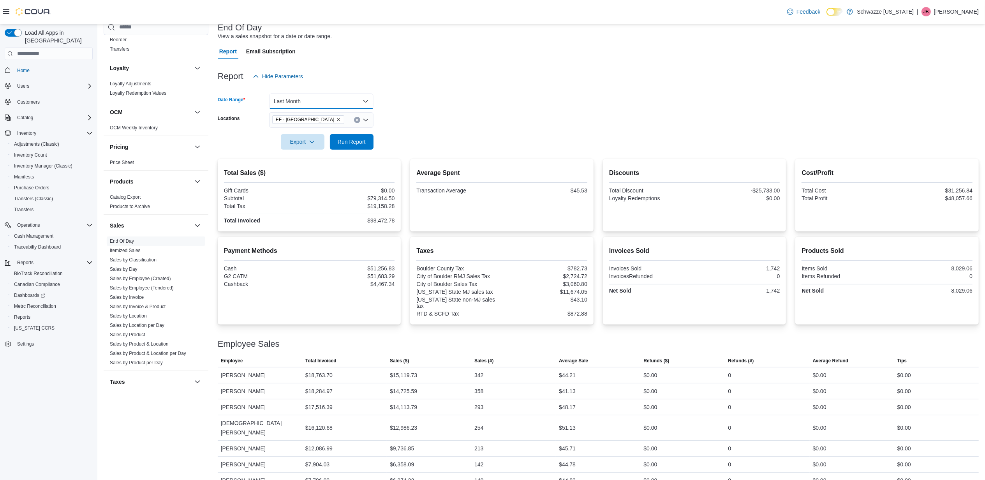
click at [337, 95] on button "Last Month" at bounding box center [321, 102] width 104 height 16
drag, startPoint x: 294, startPoint y: 148, endPoint x: 313, endPoint y: 139, distance: 21.6
click at [293, 147] on span "Yesterday" at bounding box center [326, 147] width 89 height 9
click at [345, 133] on div at bounding box center [598, 131] width 761 height 6
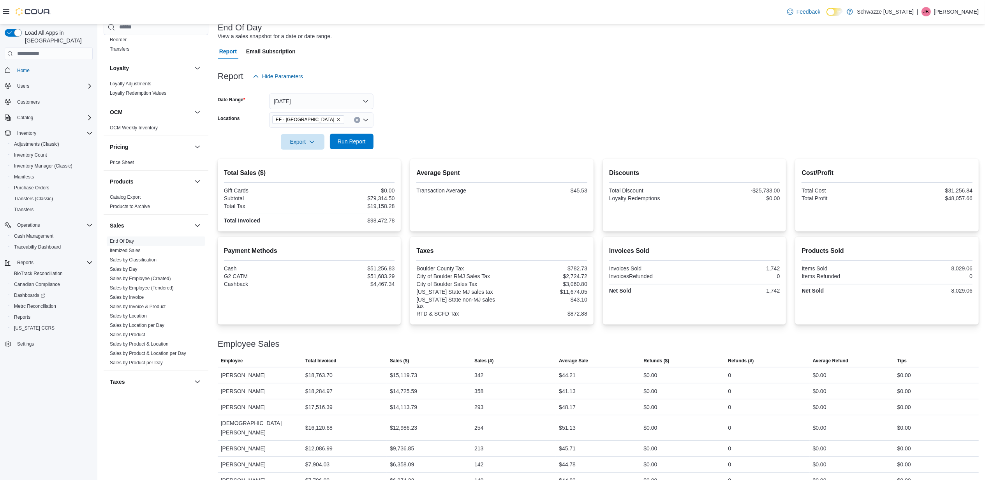
click at [344, 141] on span "Run Report" at bounding box center [352, 142] width 28 height 8
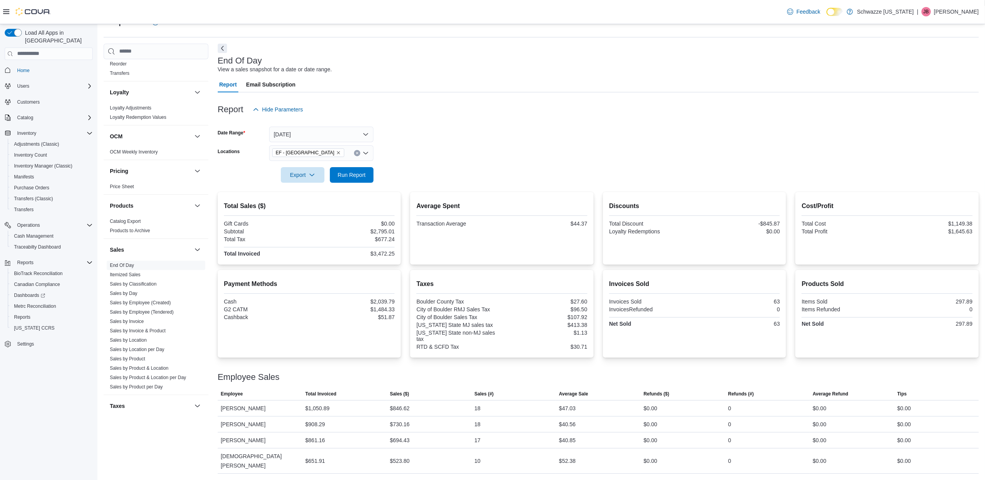
scroll to position [3, 0]
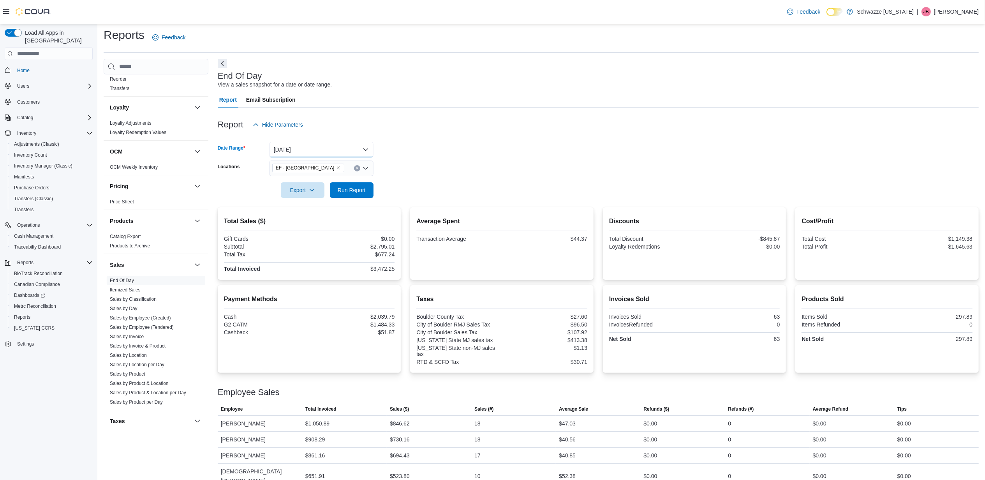
click at [338, 148] on button "Yesterday" at bounding box center [321, 150] width 104 height 16
click at [295, 178] on span "Today" at bounding box center [326, 180] width 89 height 9
click at [364, 189] on span "Run Report" at bounding box center [352, 190] width 28 height 8
drag, startPoint x: 354, startPoint y: 188, endPoint x: 358, endPoint y: 189, distance: 4.1
click at [354, 188] on span "Run Report" at bounding box center [352, 190] width 28 height 8
